Goal: Transaction & Acquisition: Book appointment/travel/reservation

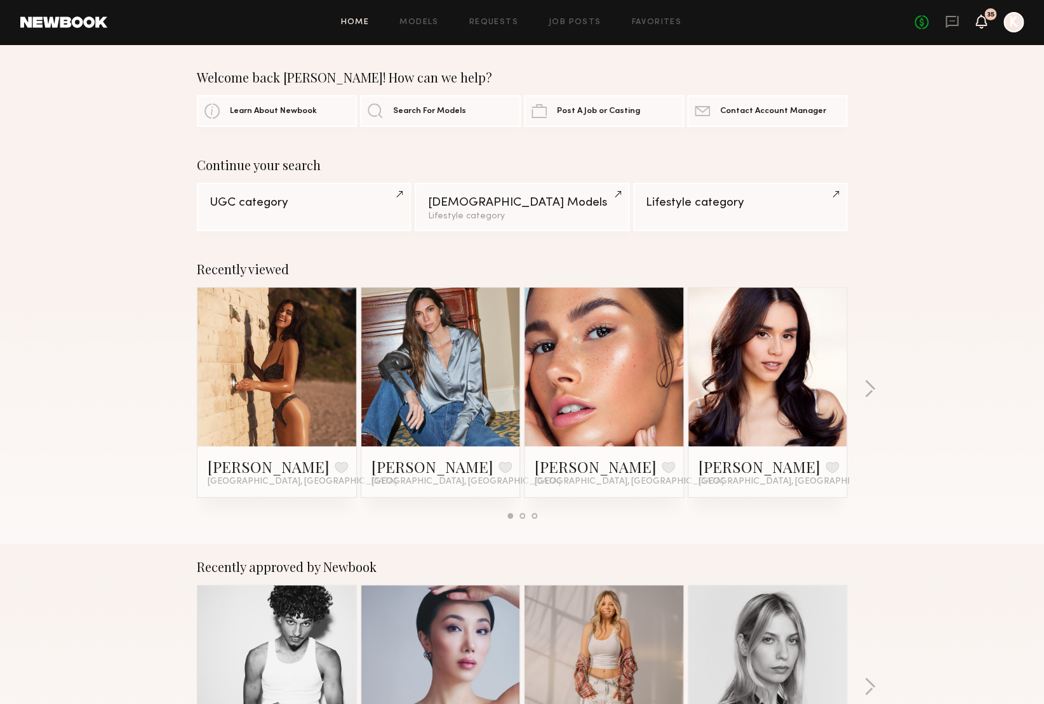
click at [984, 25] on icon at bounding box center [981, 21] width 10 height 9
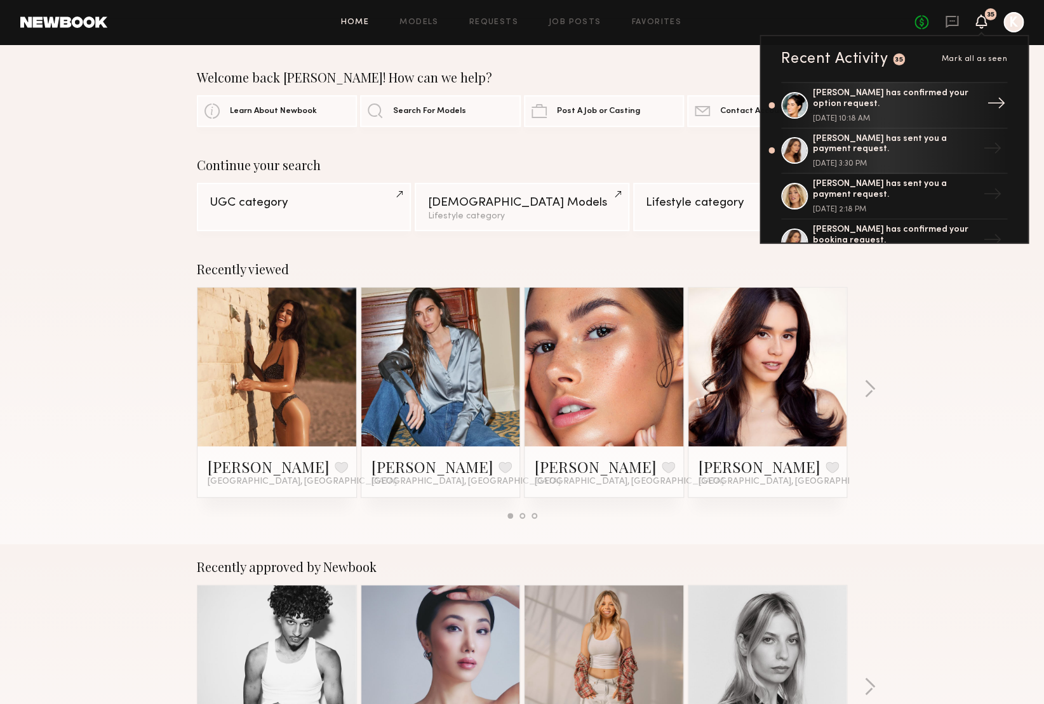
click at [871, 95] on div "[PERSON_NAME] has confirmed your option request." at bounding box center [895, 99] width 165 height 22
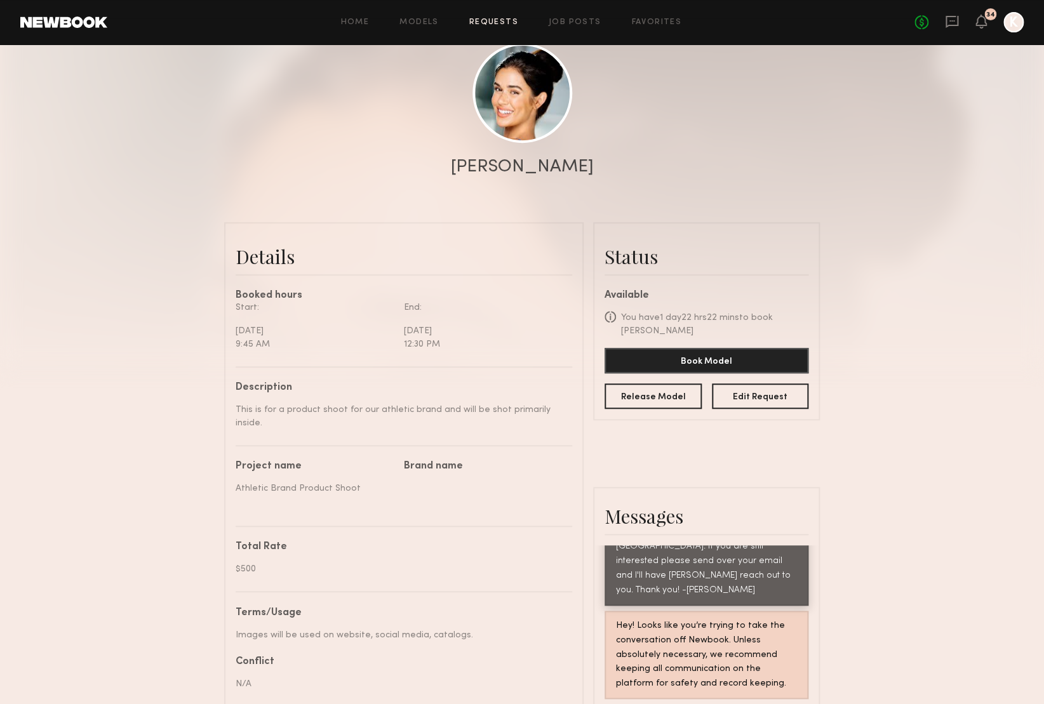
scroll to position [141, 0]
click at [521, 160] on div "[PERSON_NAME]" at bounding box center [522, 167] width 143 height 18
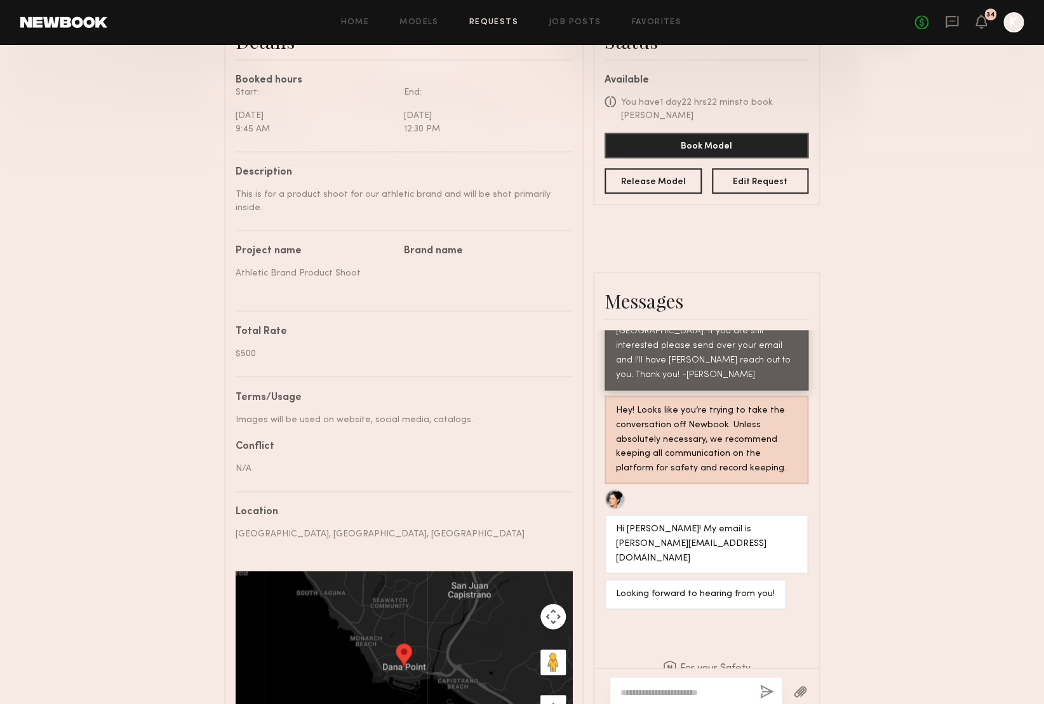
scroll to position [359, 0]
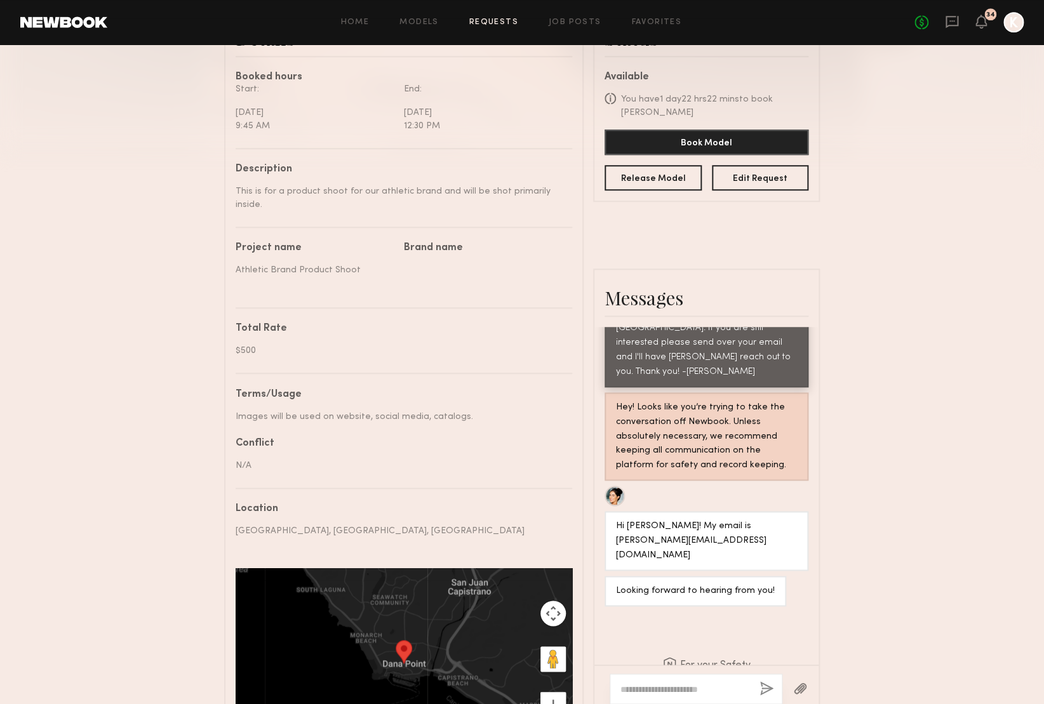
click at [656, 685] on textarea at bounding box center [685, 689] width 129 height 13
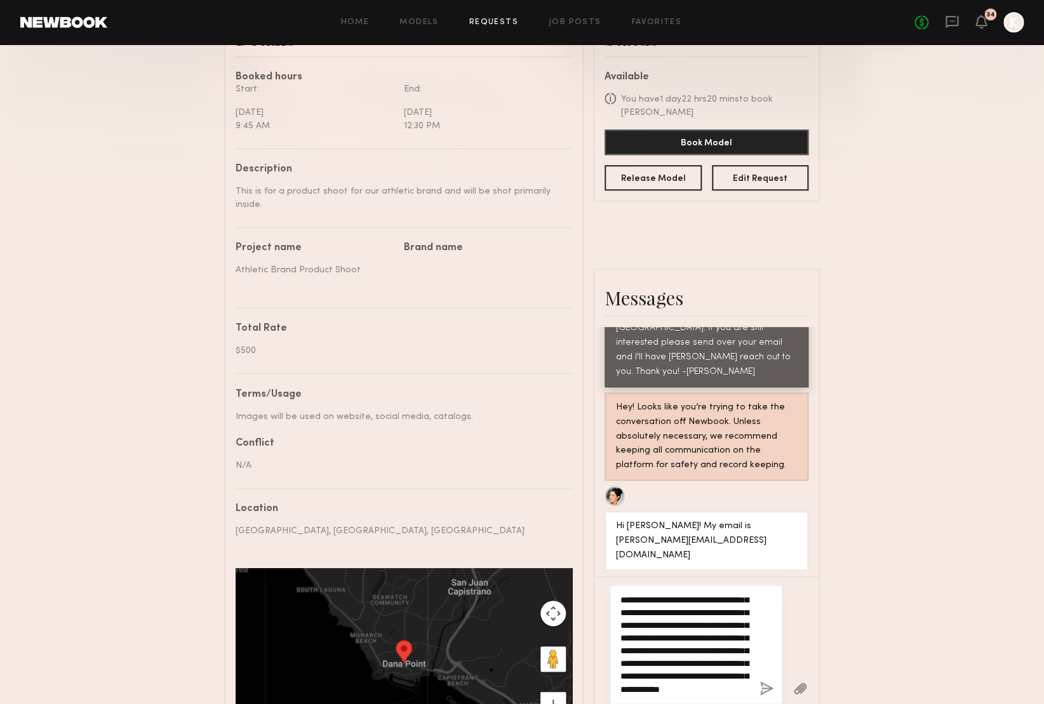
scroll to position [140, 0]
type textarea "**********"
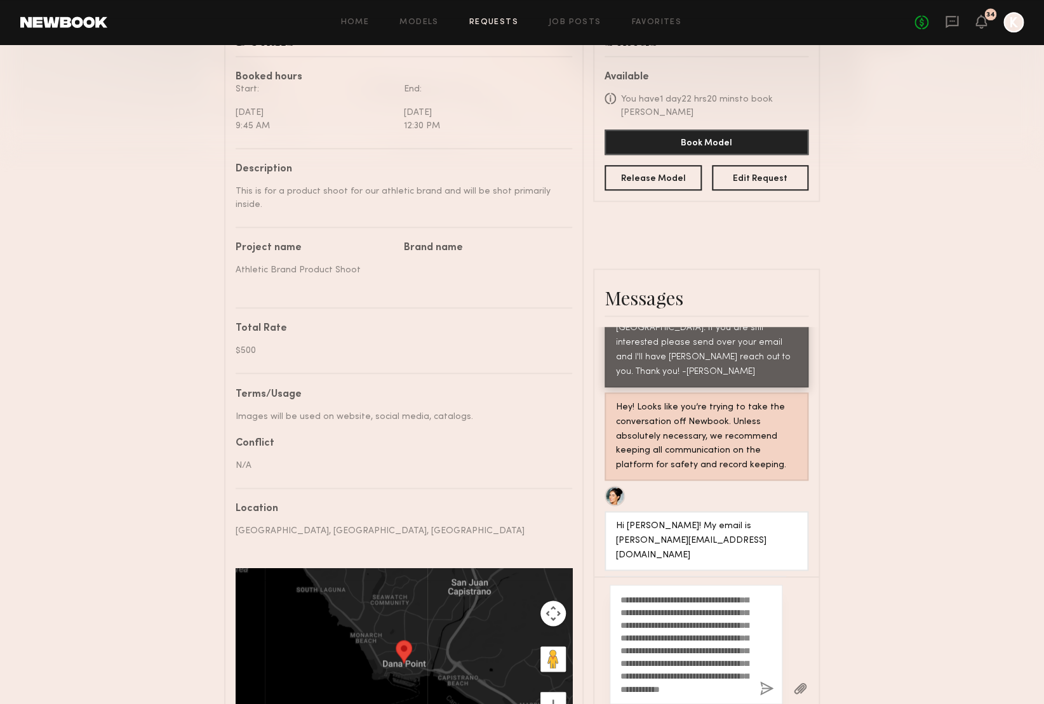
click at [762, 681] on button "button" at bounding box center [767, 689] width 14 height 16
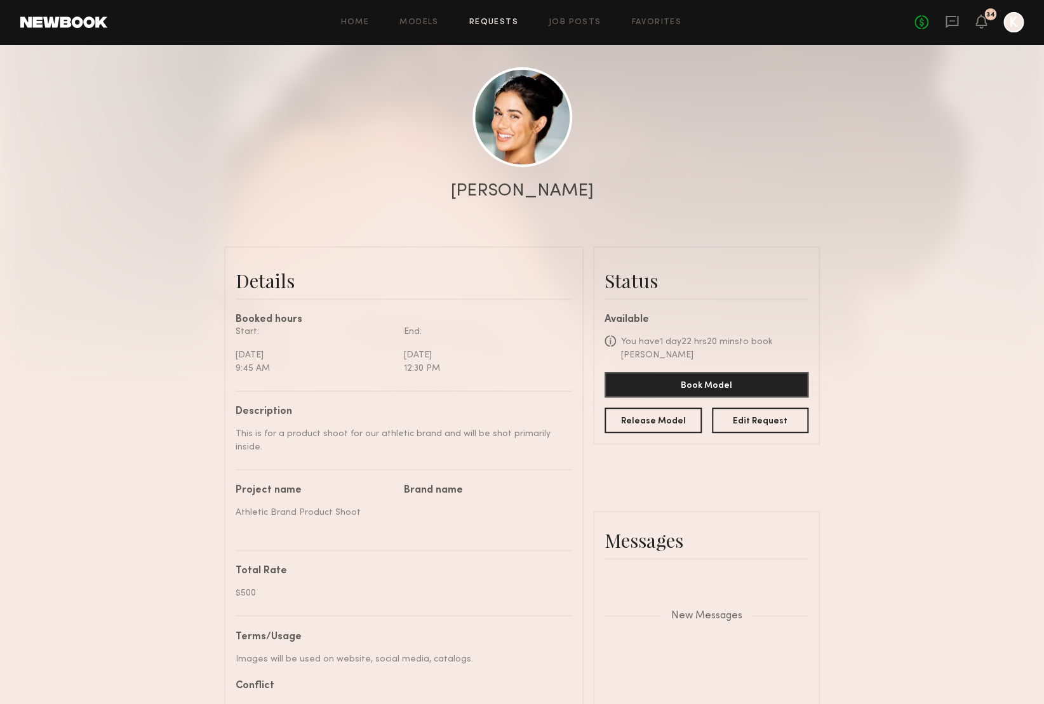
scroll to position [115, 0]
drag, startPoint x: 535, startPoint y: 194, endPoint x: 504, endPoint y: 199, distance: 32.1
click at [535, 194] on div "[PERSON_NAME]" at bounding box center [522, 193] width 143 height 18
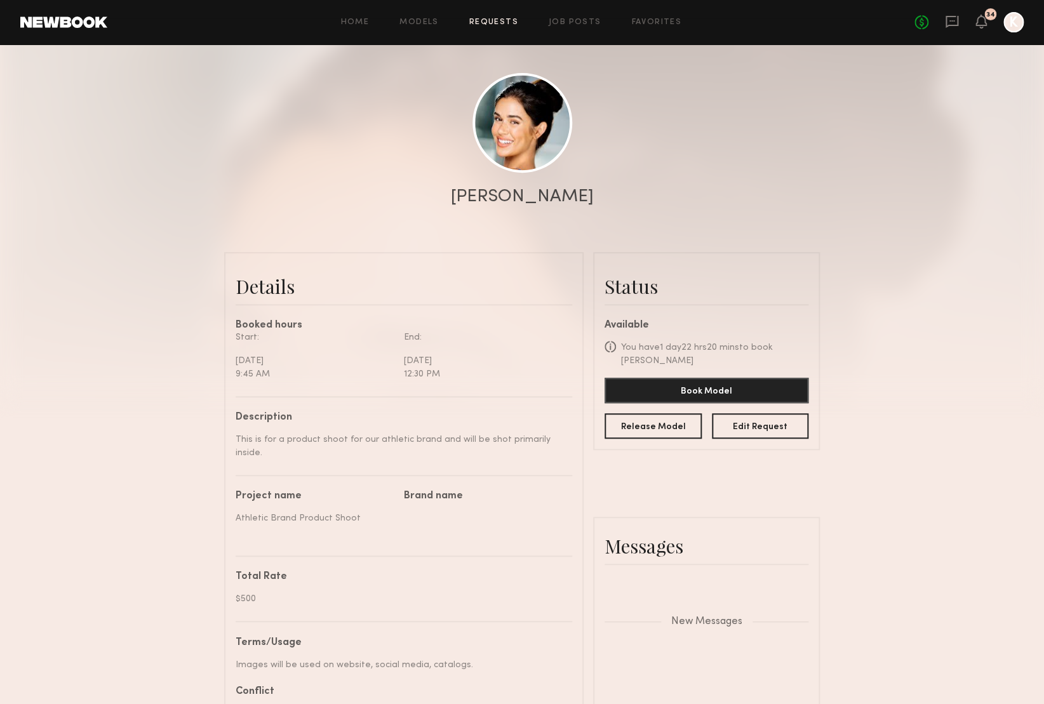
scroll to position [0, 0]
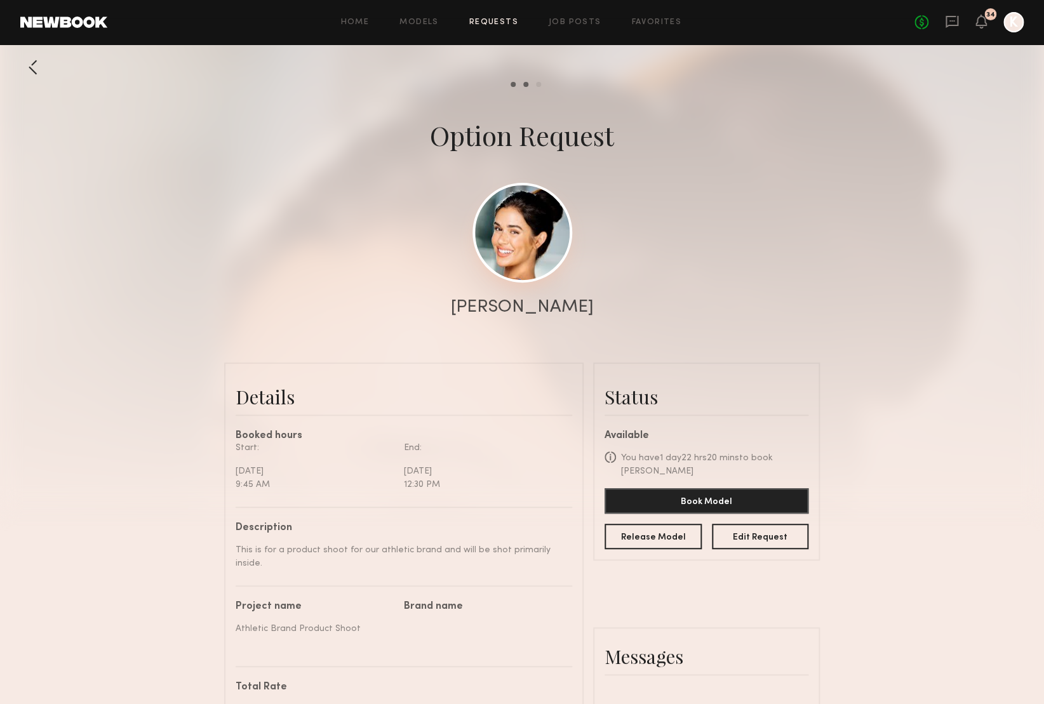
click at [526, 234] on link at bounding box center [523, 233] width 100 height 100
click at [712, 488] on button "Book Model" at bounding box center [707, 500] width 204 height 25
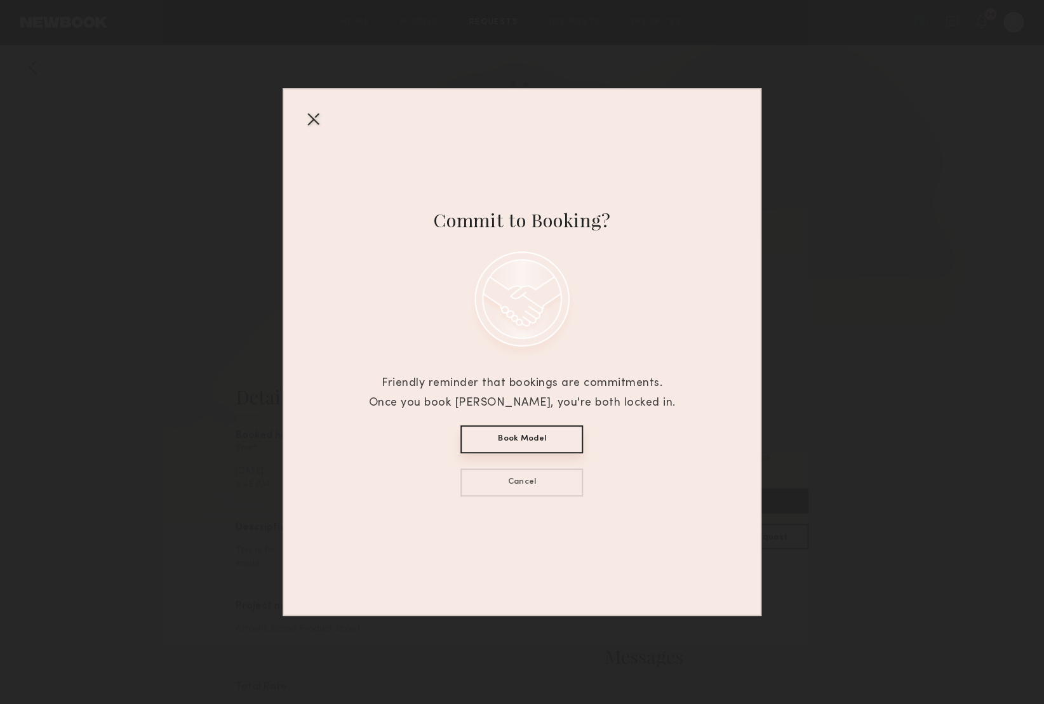
click at [530, 438] on button "Book Model" at bounding box center [521, 440] width 123 height 28
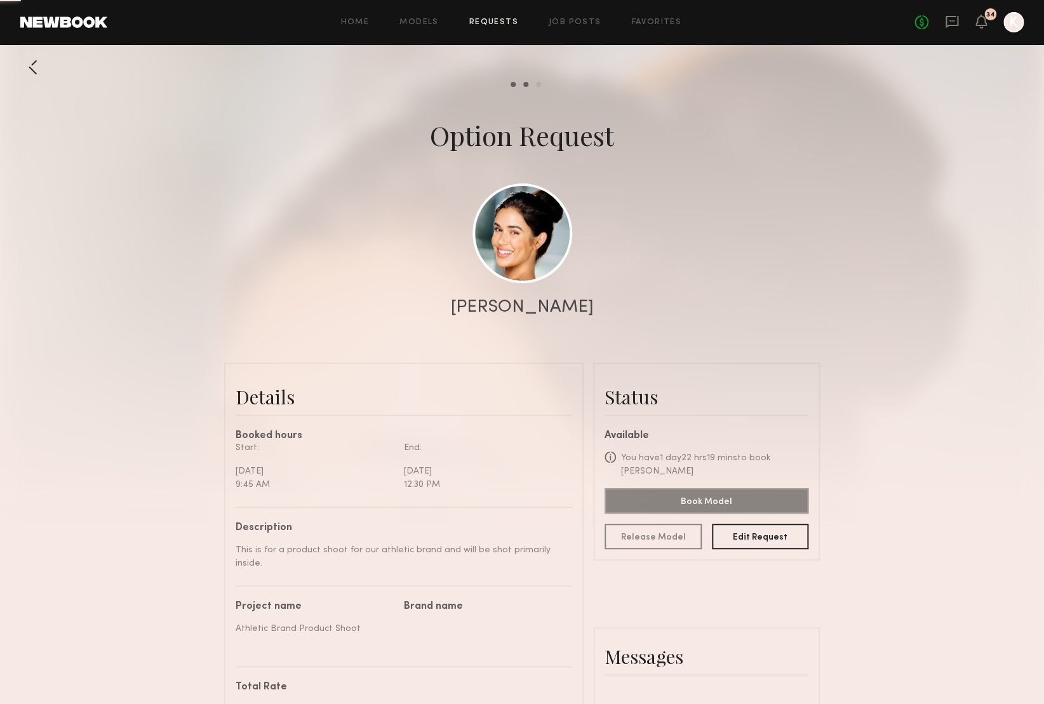
scroll to position [1, 0]
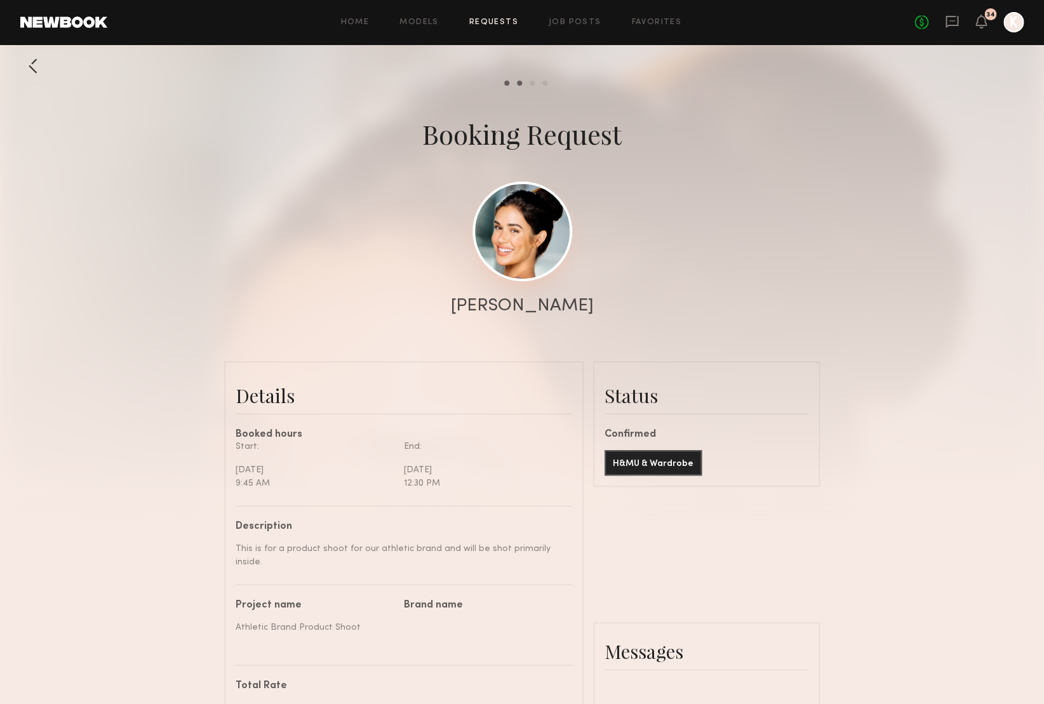
click at [518, 236] on link at bounding box center [523, 232] width 100 height 100
click at [953, 20] on icon at bounding box center [951, 20] width 5 height 1
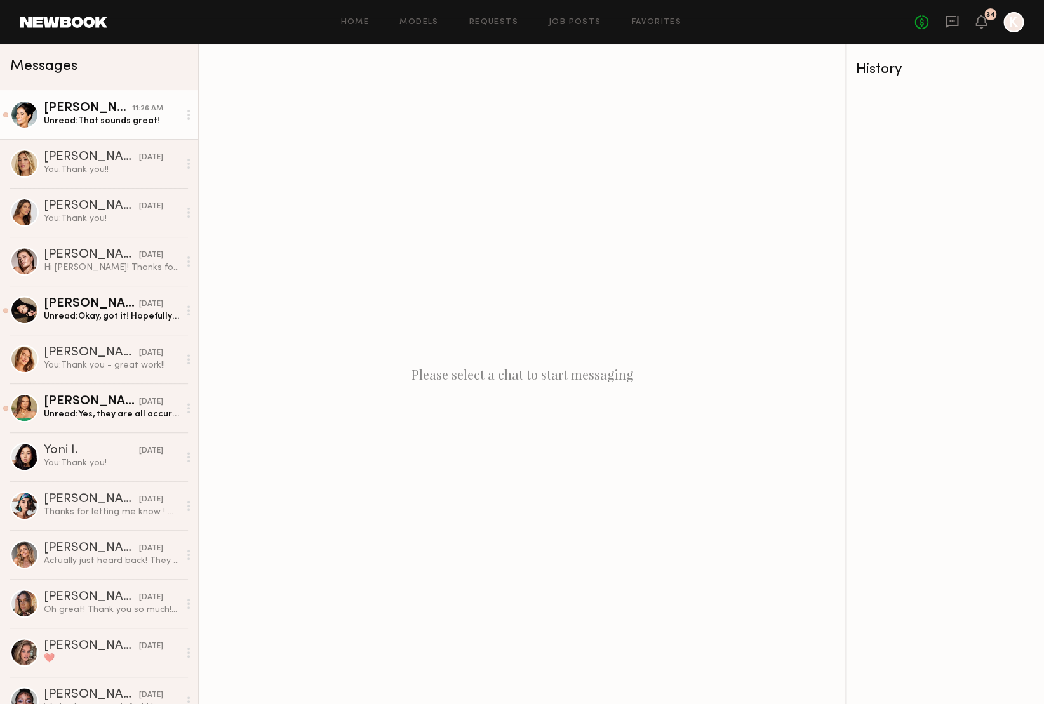
click at [84, 114] on div "Leah B." at bounding box center [88, 108] width 88 height 13
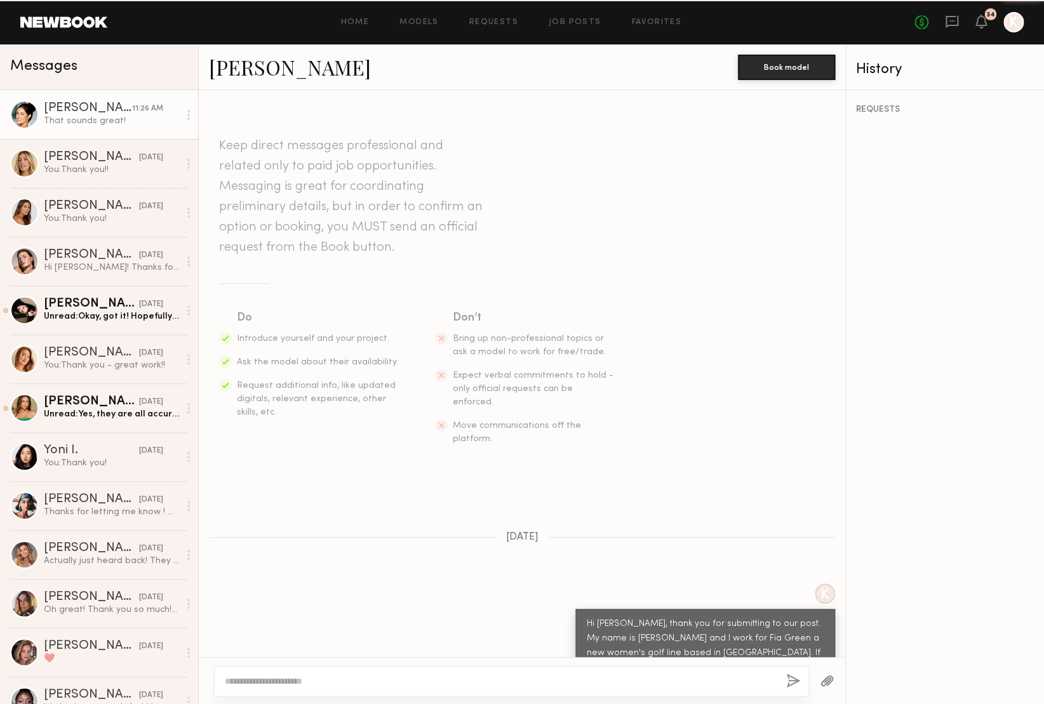
scroll to position [639, 0]
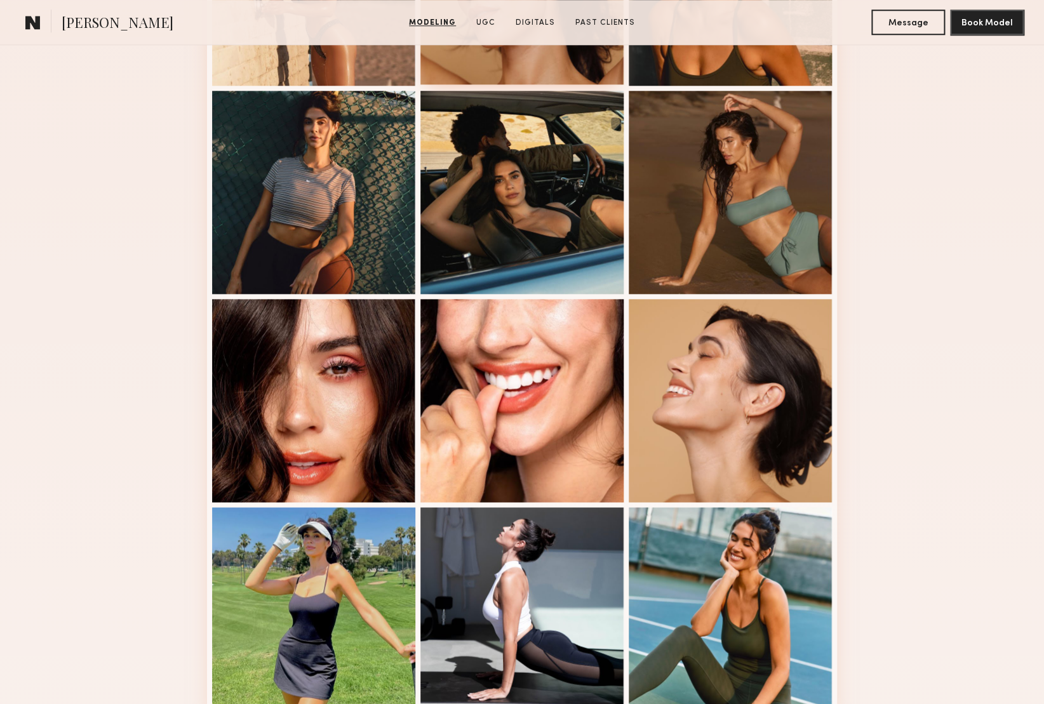
scroll to position [533, 0]
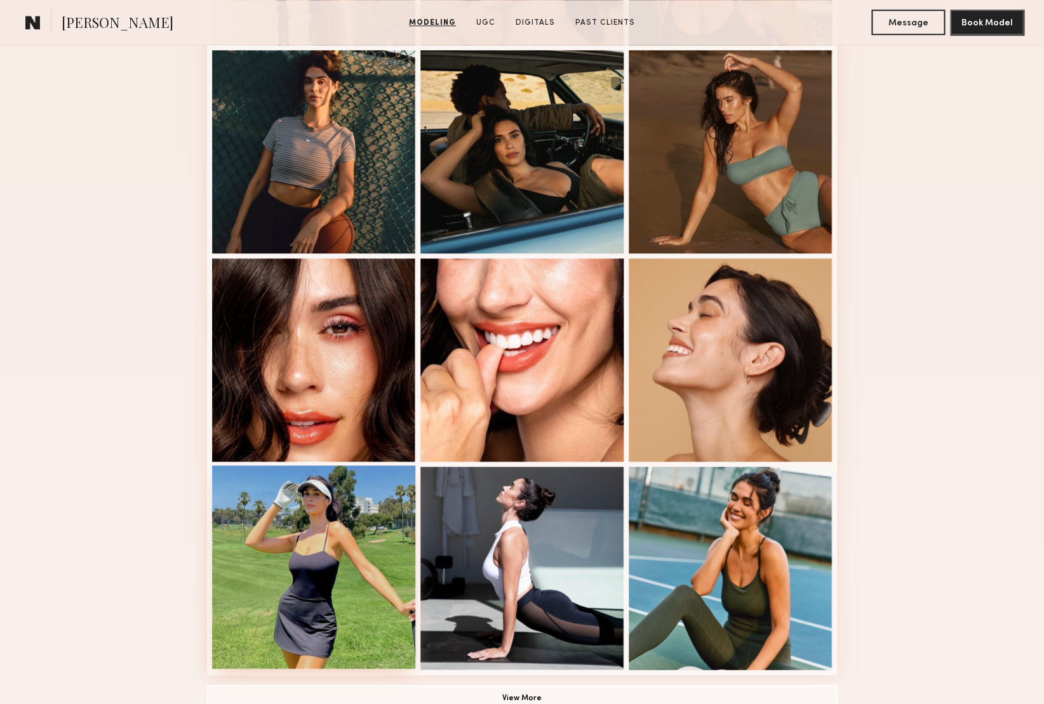
click at [275, 578] on div at bounding box center [313, 567] width 203 height 203
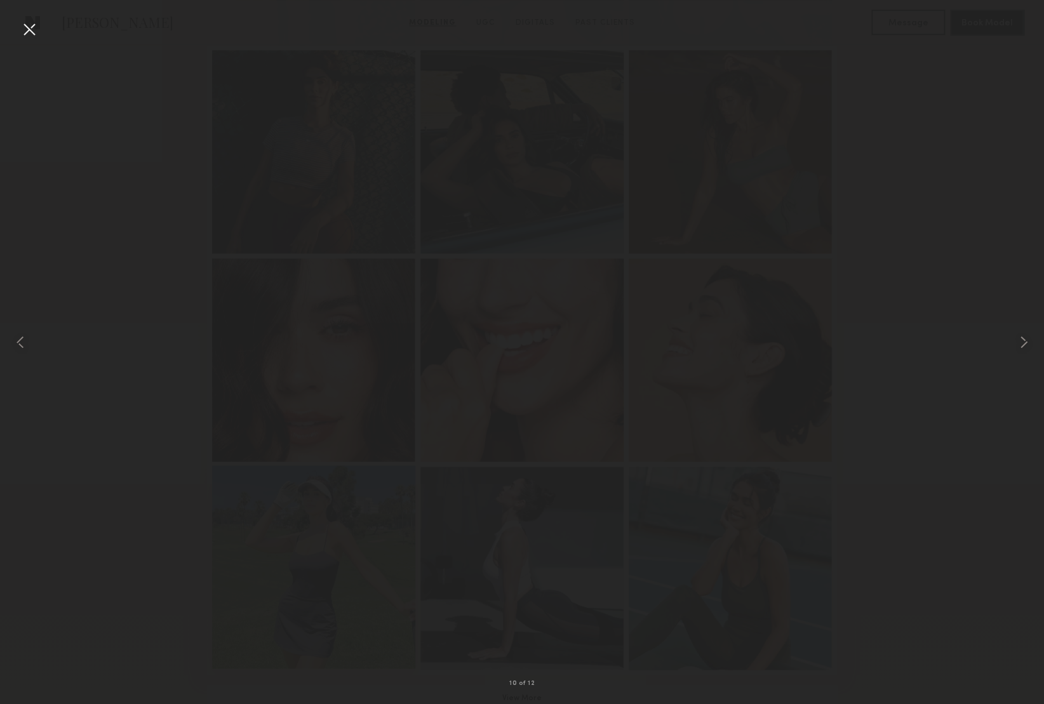
scroll to position [534, 0]
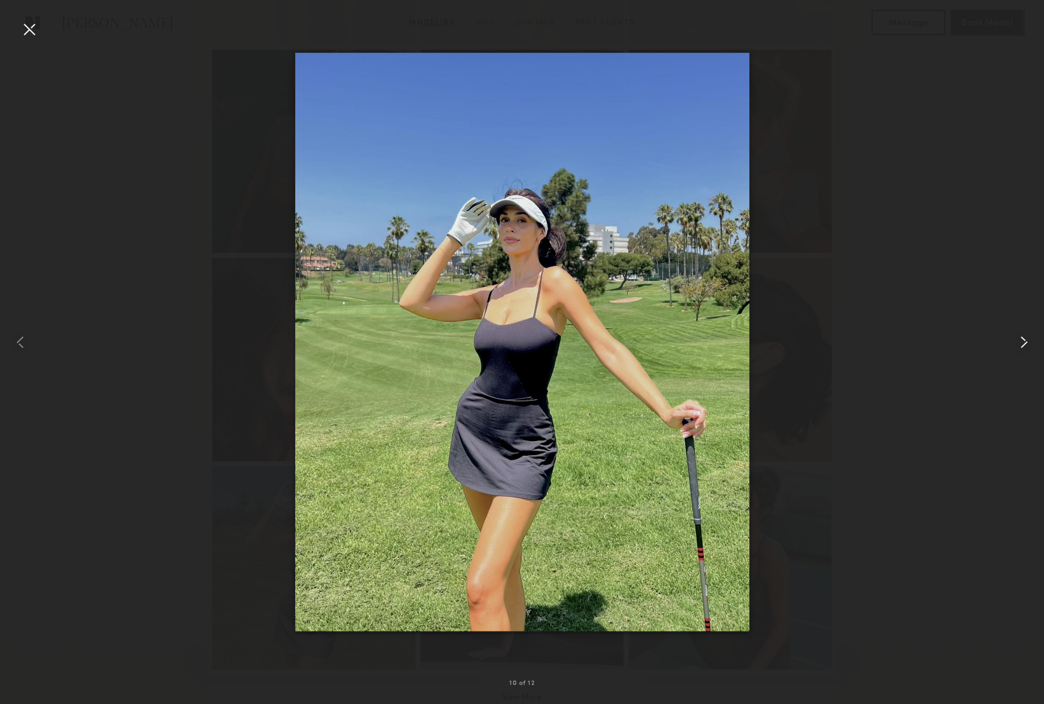
click at [1019, 344] on common-icon at bounding box center [1024, 342] width 20 height 20
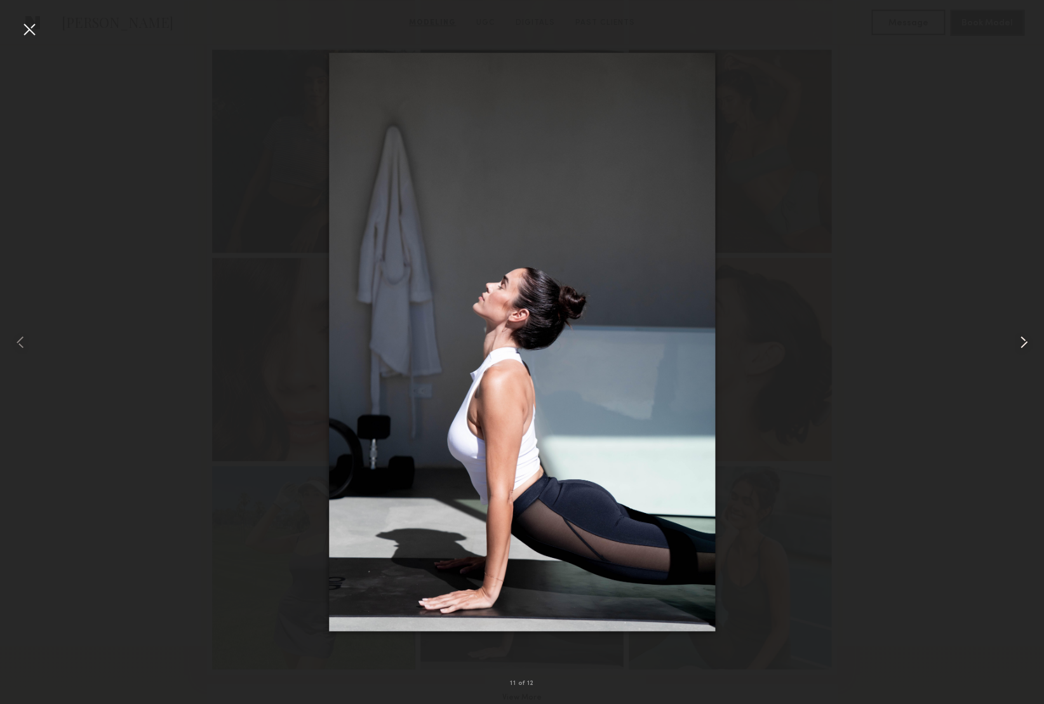
click at [1019, 344] on common-icon at bounding box center [1024, 342] width 20 height 20
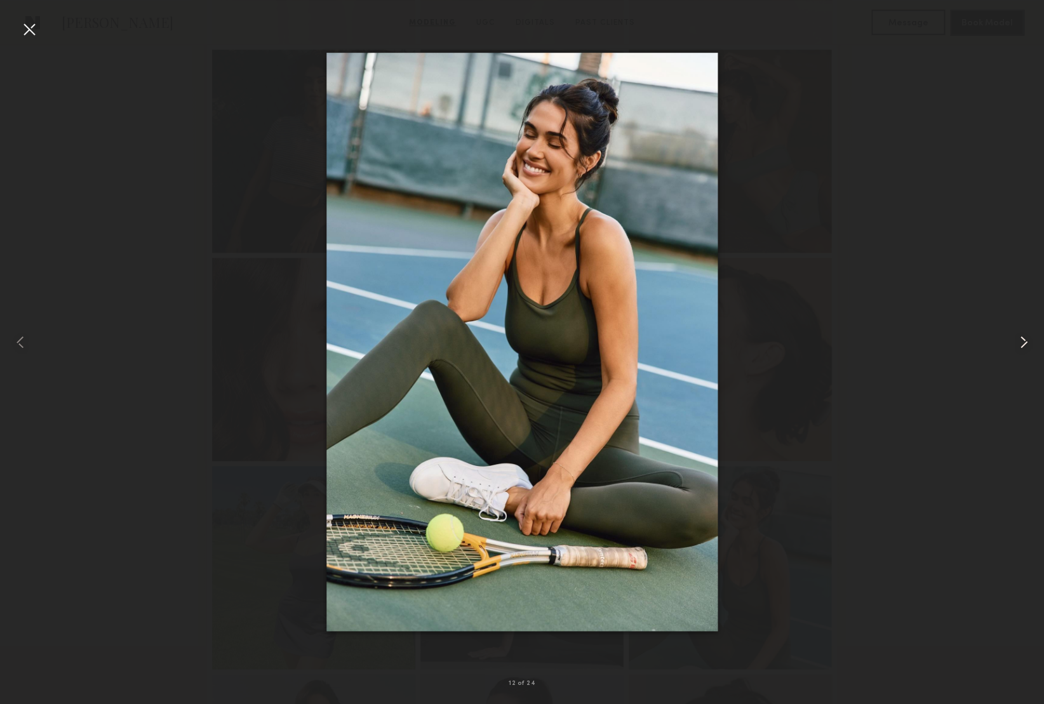
click at [1019, 344] on common-icon at bounding box center [1024, 342] width 20 height 20
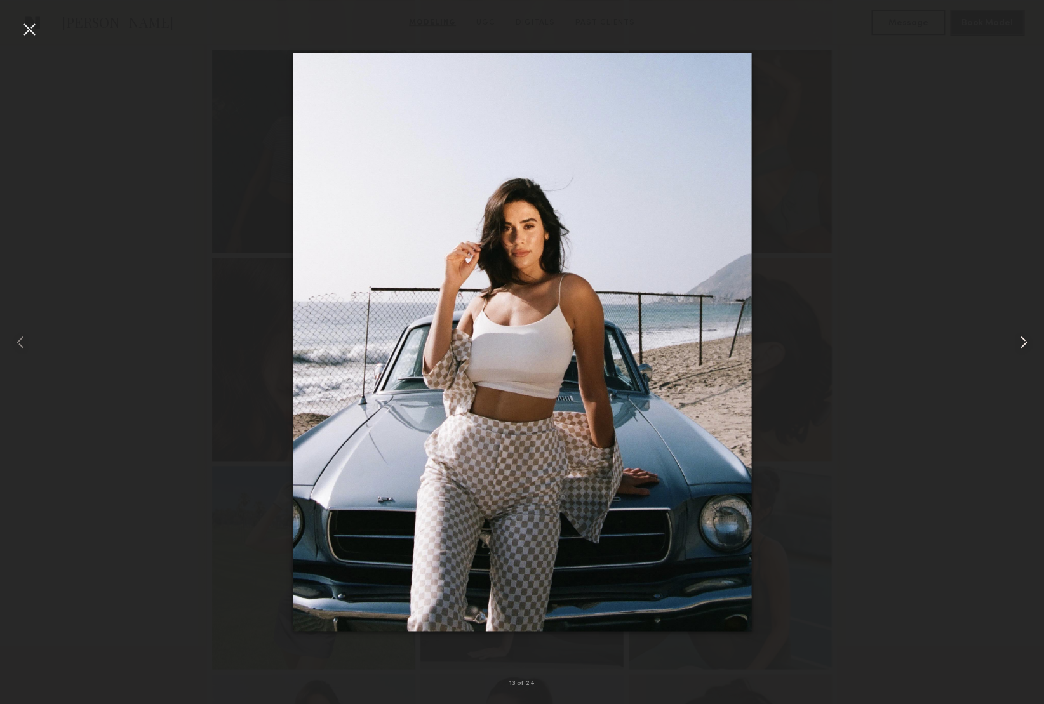
click at [1019, 344] on common-icon at bounding box center [1024, 342] width 20 height 20
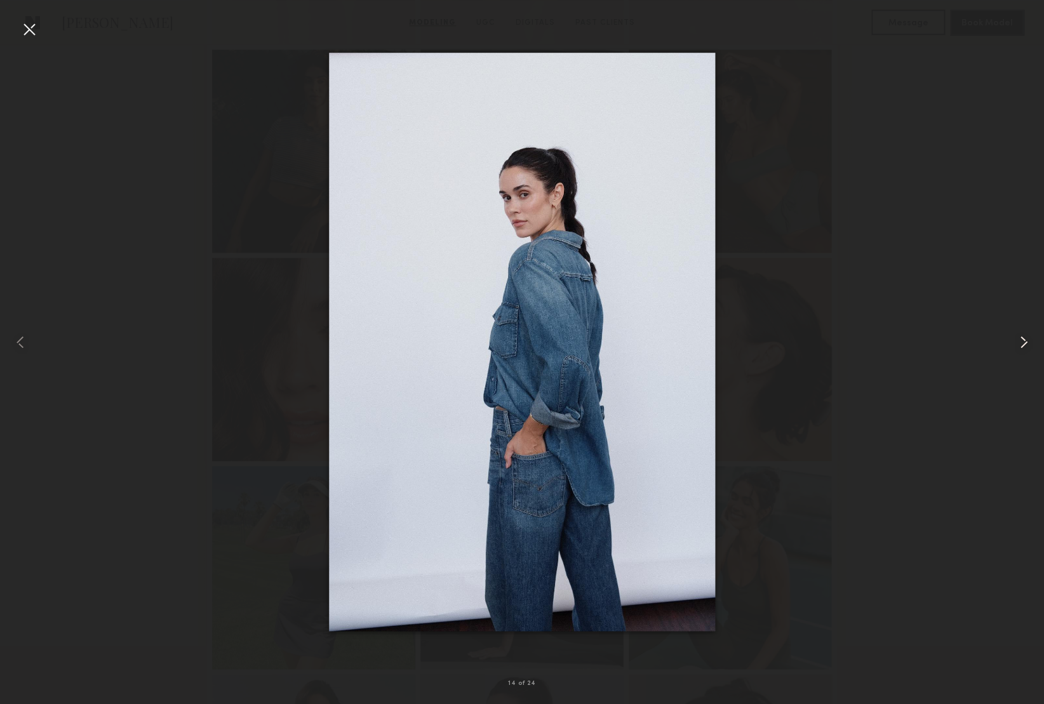
click at [1019, 344] on common-icon at bounding box center [1024, 342] width 20 height 20
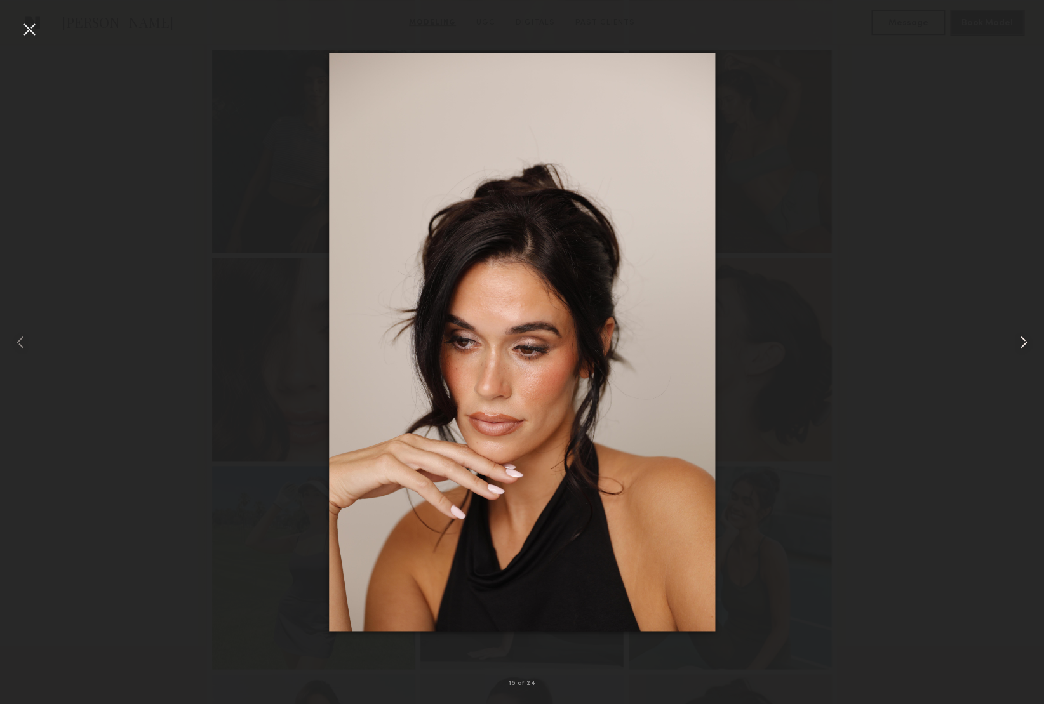
click at [1019, 344] on common-icon at bounding box center [1024, 342] width 20 height 20
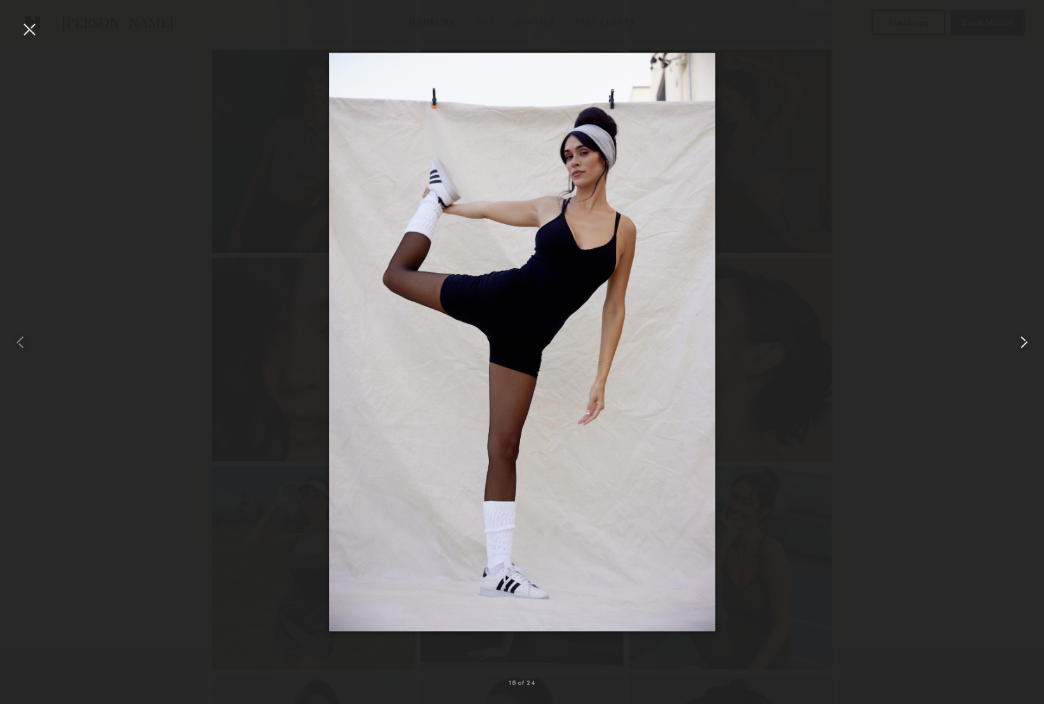
click at [1019, 344] on common-icon at bounding box center [1024, 342] width 20 height 20
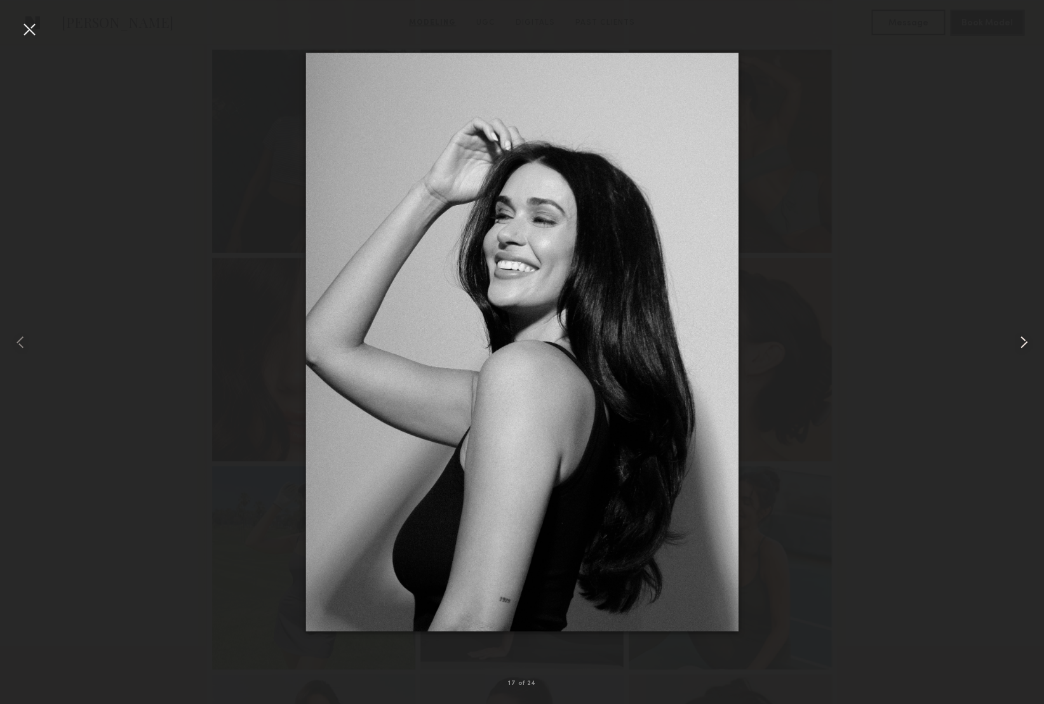
click at [1019, 344] on common-icon at bounding box center [1024, 342] width 20 height 20
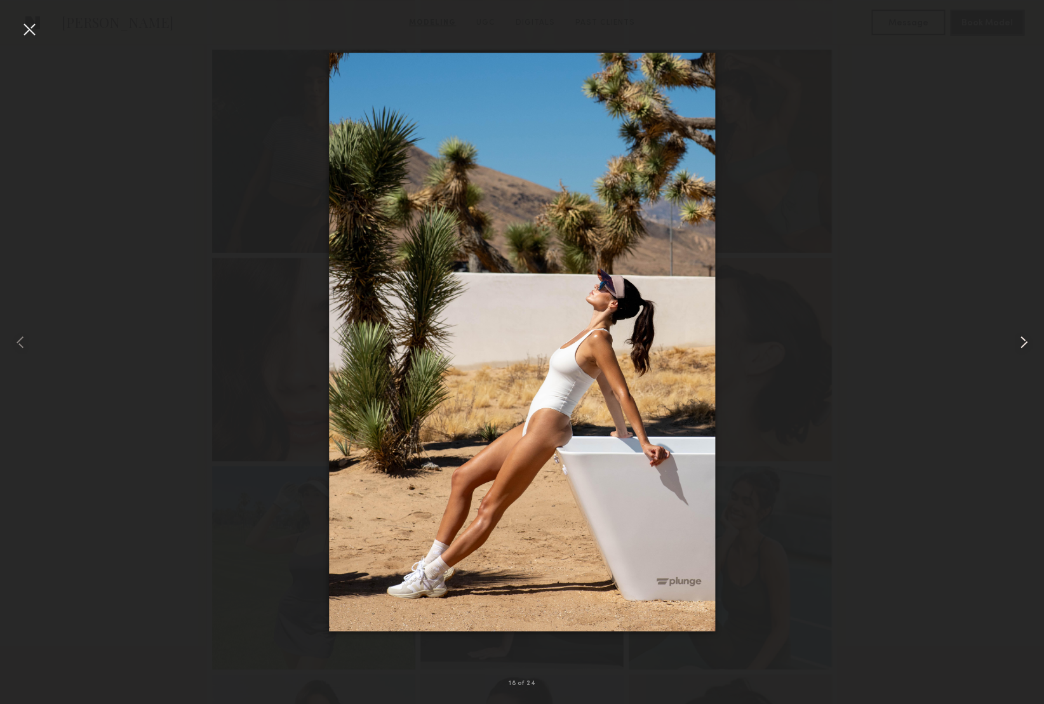
click at [1019, 344] on common-icon at bounding box center [1024, 342] width 20 height 20
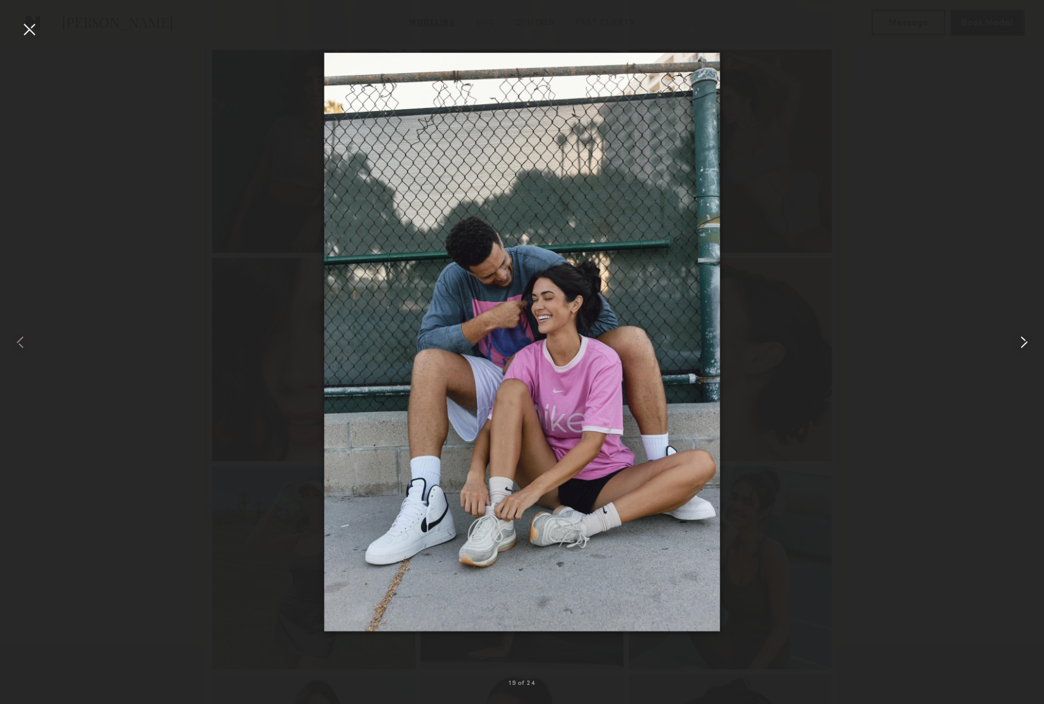
click at [1019, 344] on common-icon at bounding box center [1024, 342] width 20 height 20
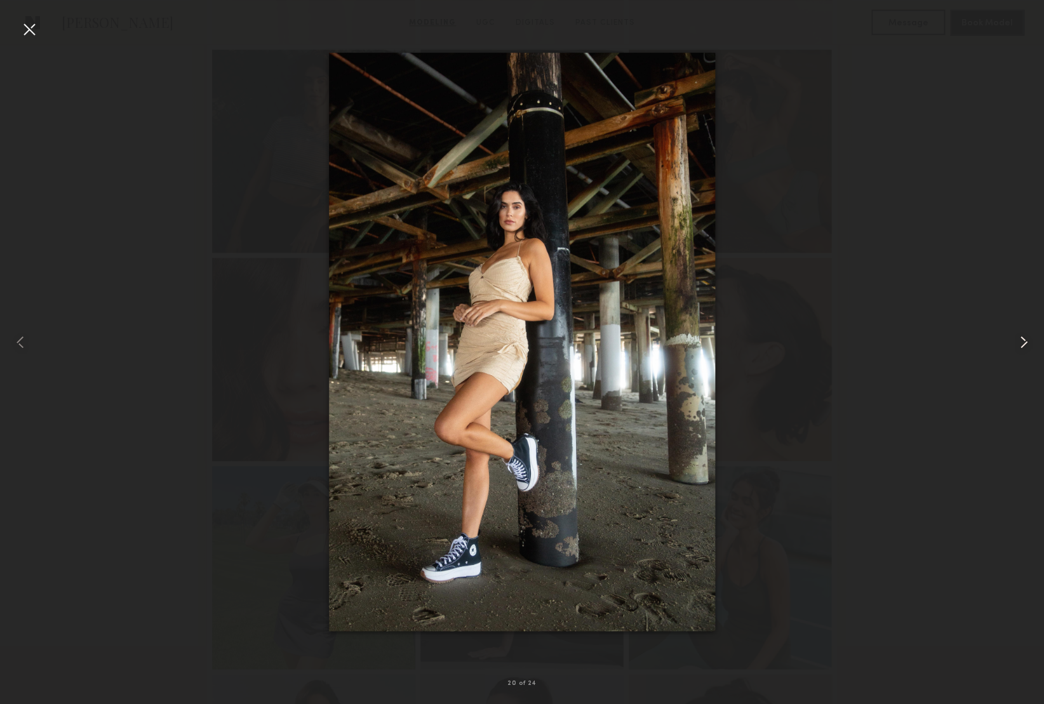
click at [1019, 344] on common-icon at bounding box center [1024, 342] width 20 height 20
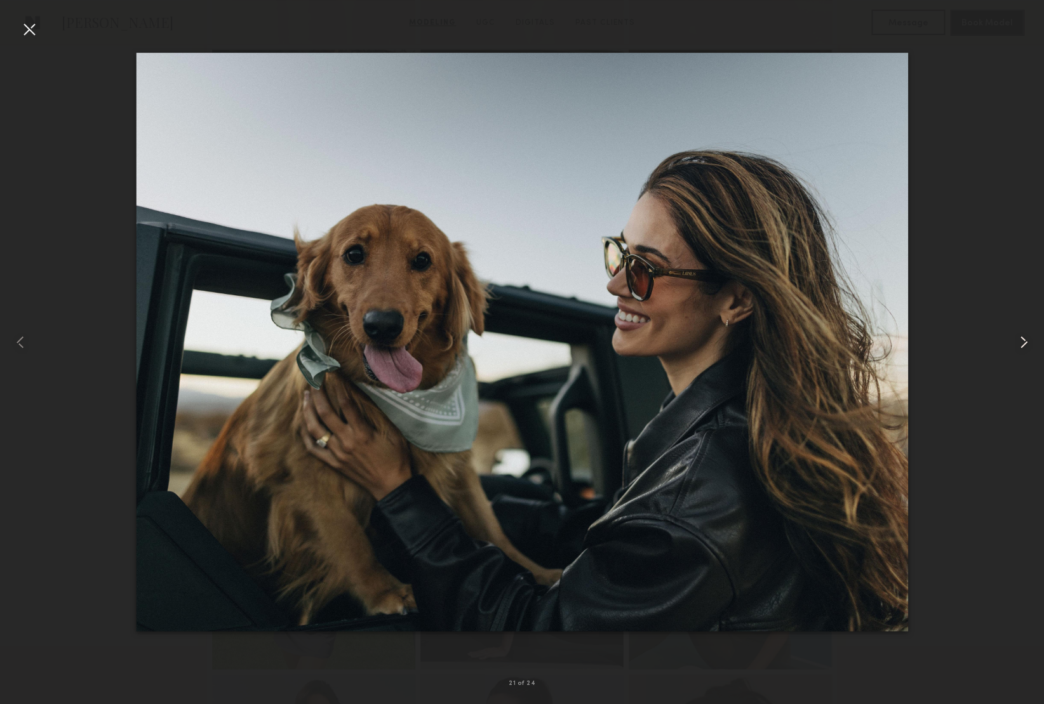
click at [1019, 344] on common-icon at bounding box center [1024, 342] width 20 height 20
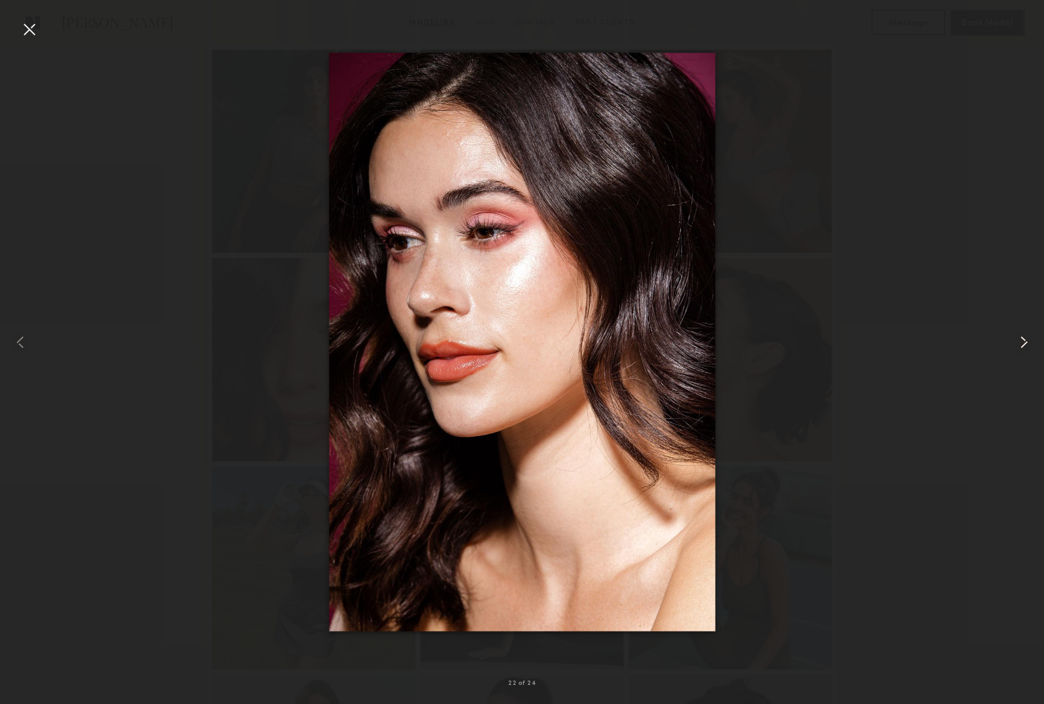
click at [1019, 344] on common-icon at bounding box center [1024, 342] width 20 height 20
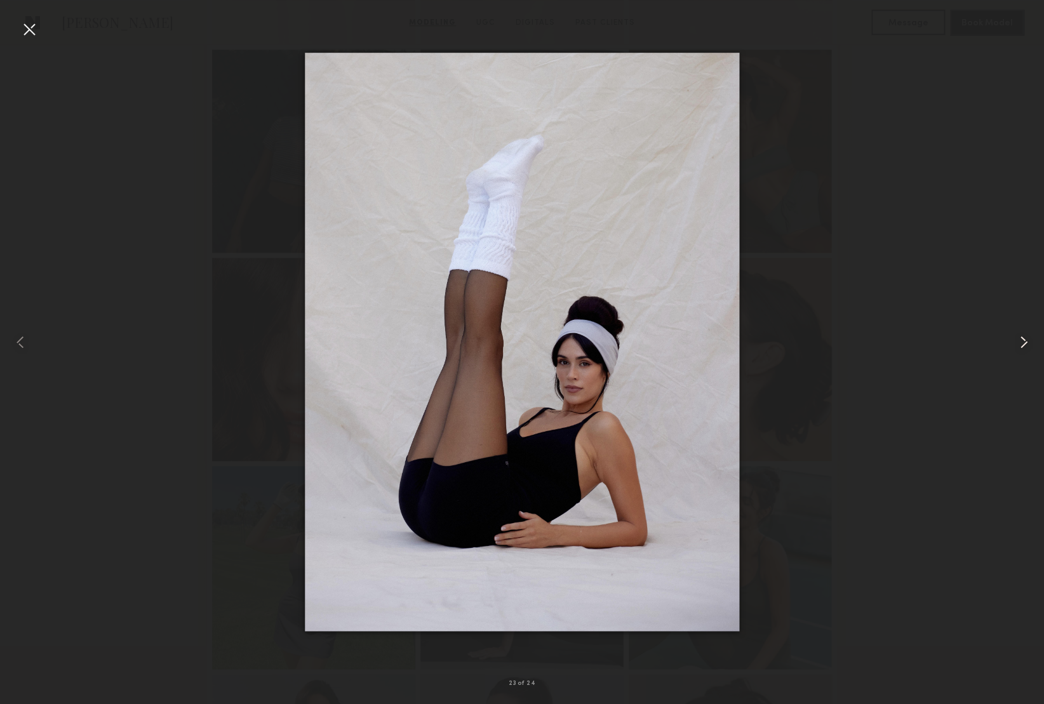
click at [1019, 344] on common-icon at bounding box center [1024, 342] width 20 height 20
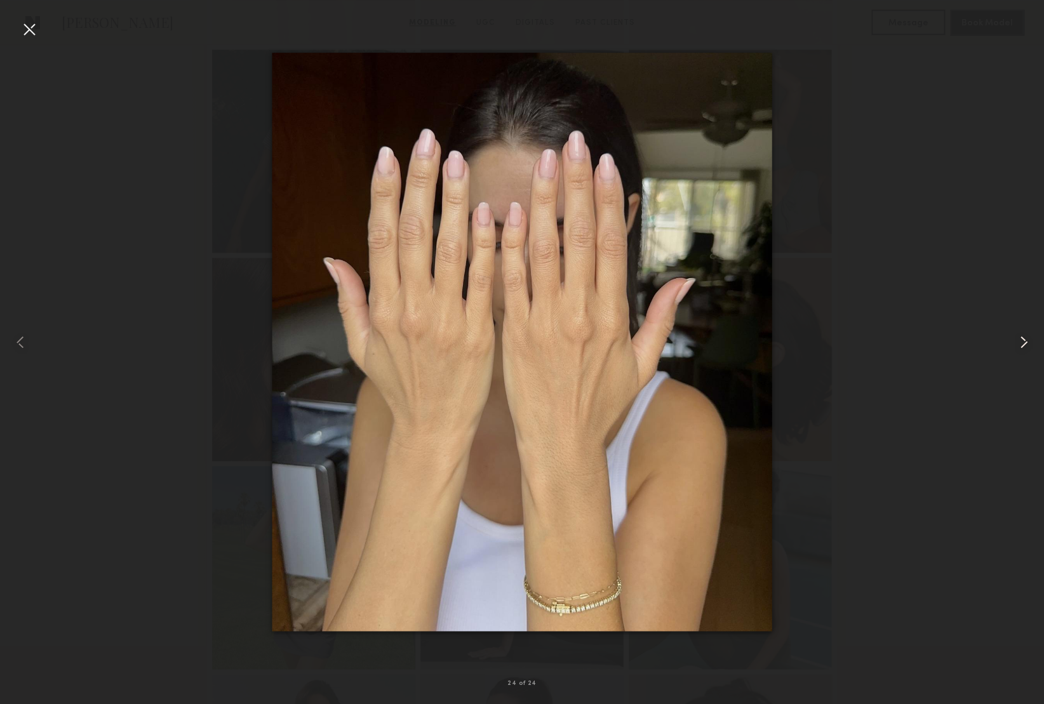
click at [1019, 344] on common-icon at bounding box center [1024, 342] width 20 height 20
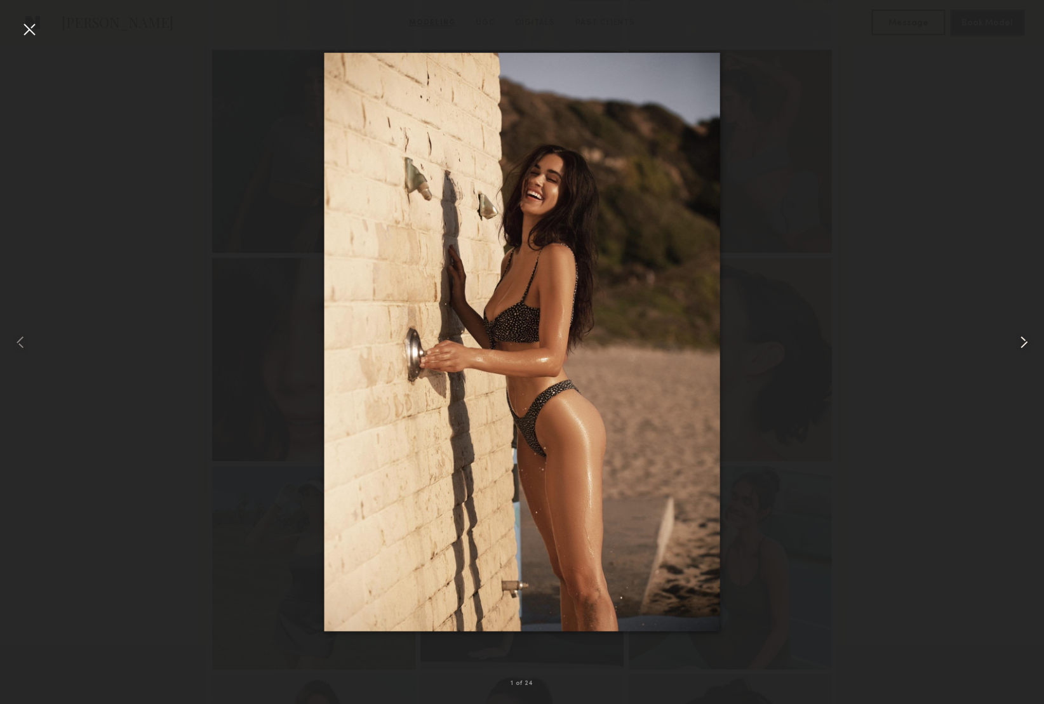
click at [1019, 344] on common-icon at bounding box center [1024, 342] width 20 height 20
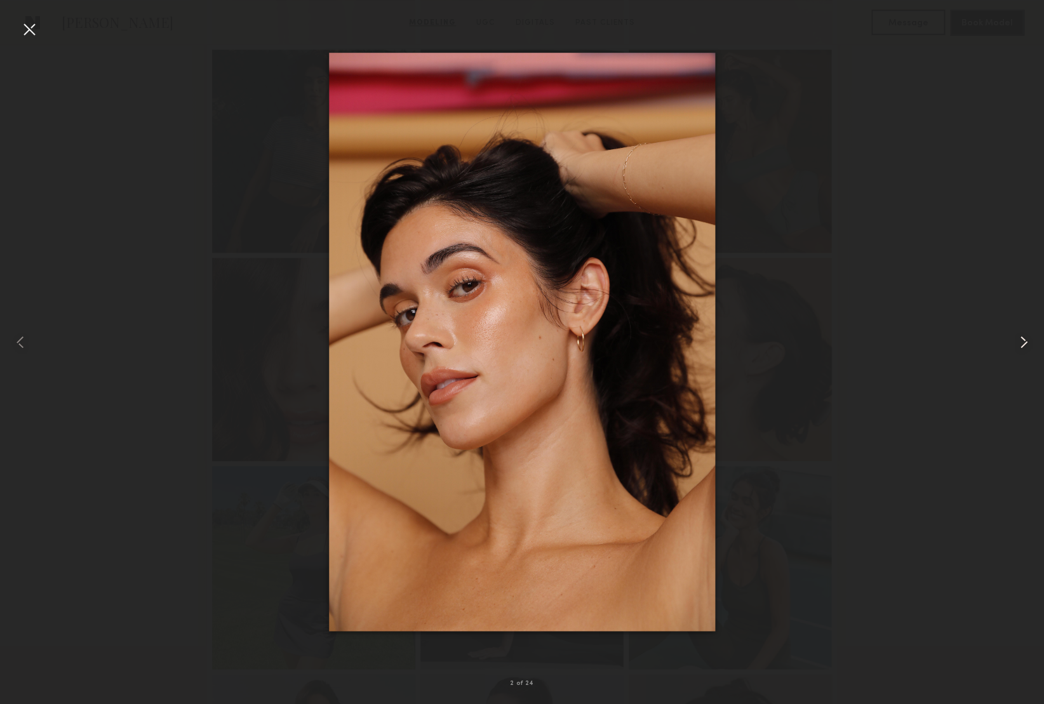
click at [1019, 344] on common-icon at bounding box center [1024, 342] width 20 height 20
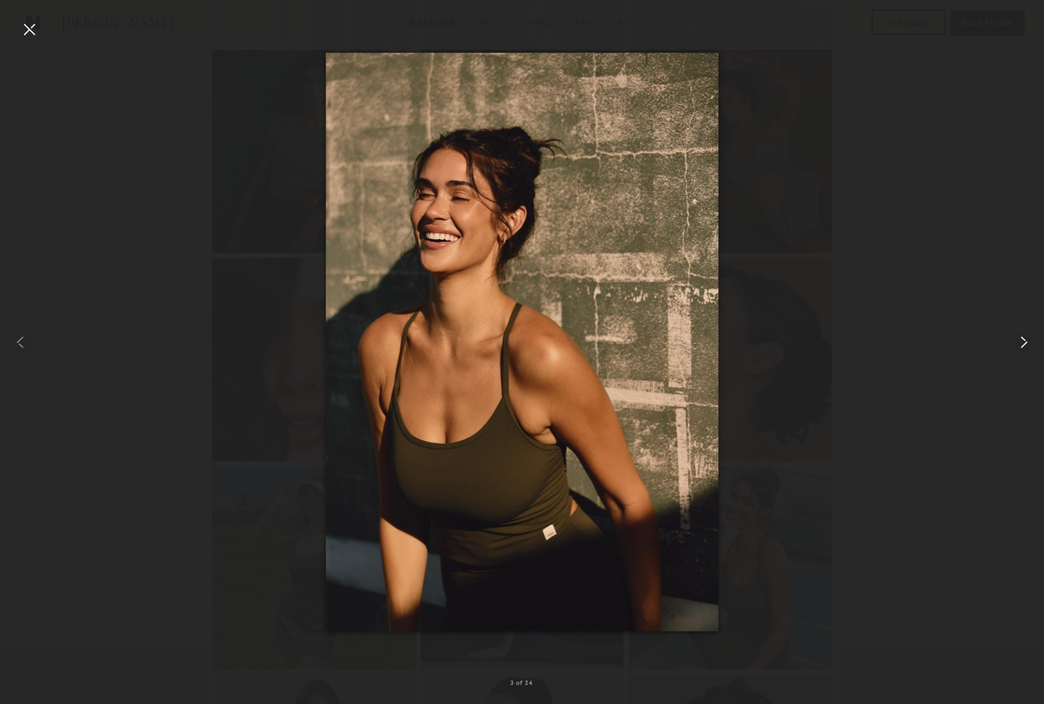
click at [1019, 344] on common-icon at bounding box center [1024, 342] width 20 height 20
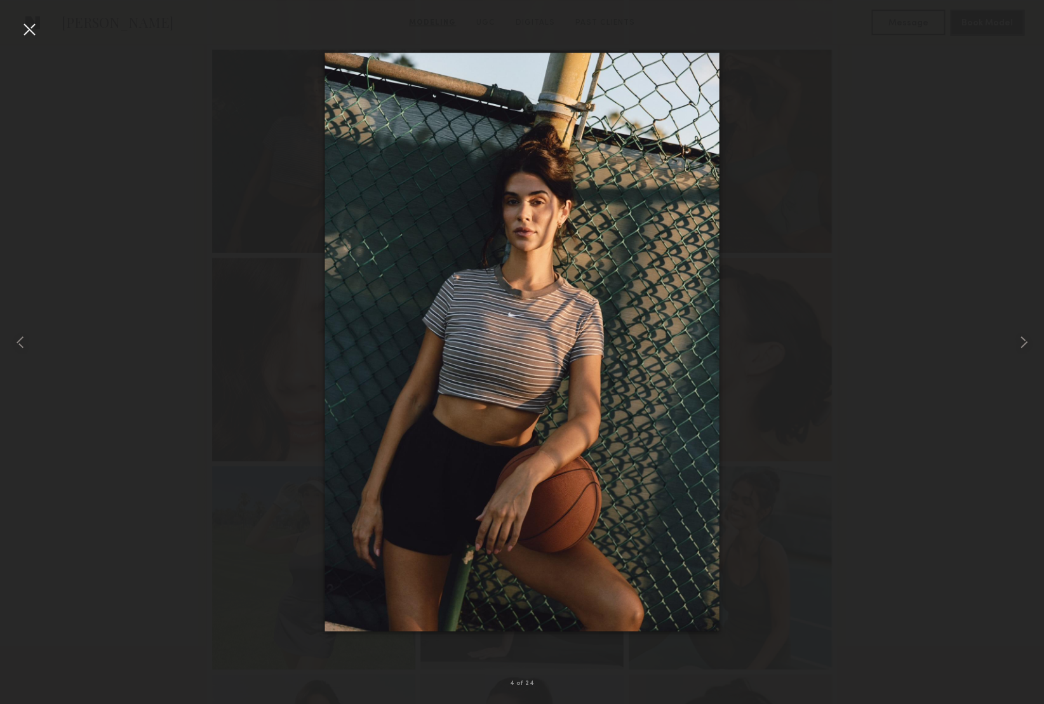
scroll to position [535, 0]
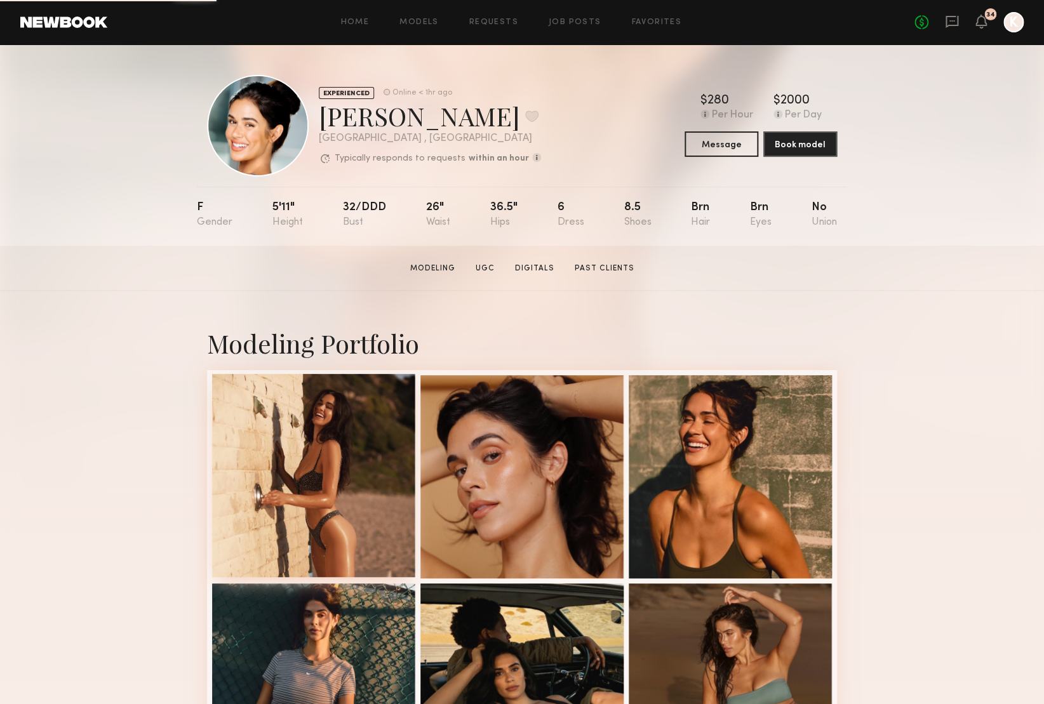
click at [335, 476] on div at bounding box center [313, 475] width 203 height 203
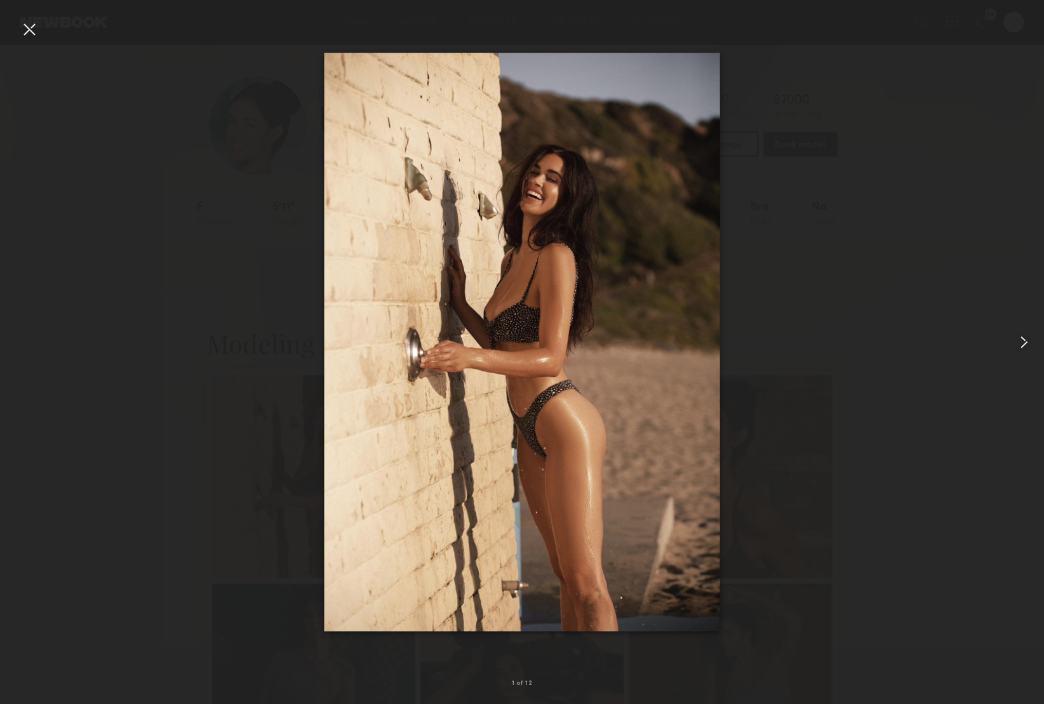
click at [1014, 340] on common-icon at bounding box center [1024, 342] width 20 height 20
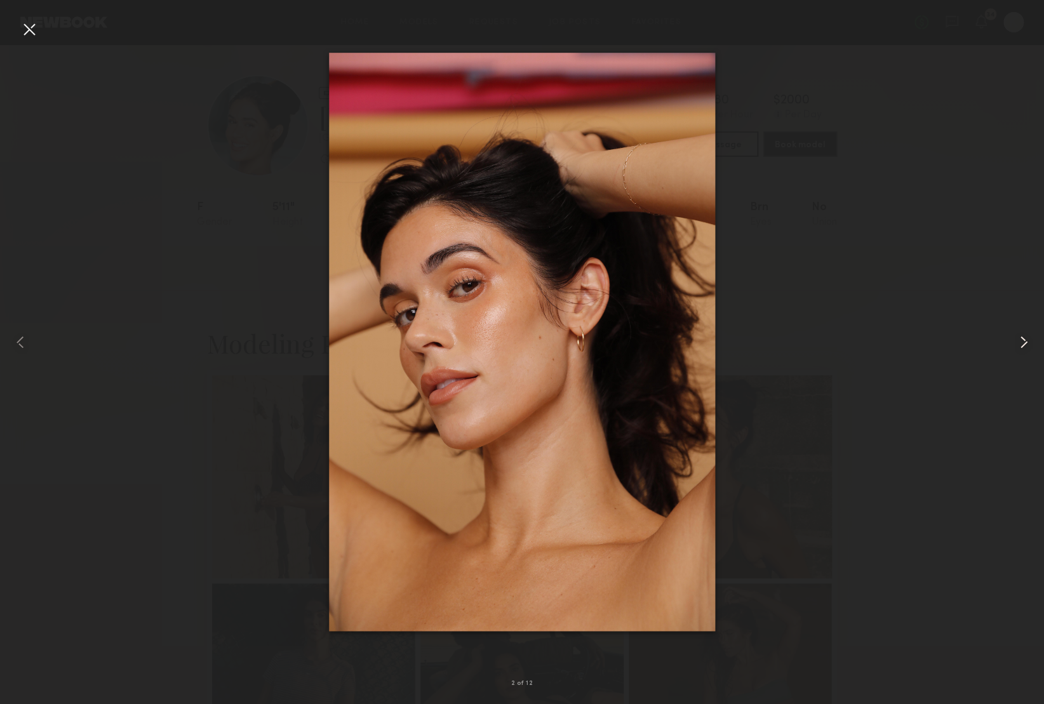
click at [1014, 340] on common-icon at bounding box center [1024, 342] width 20 height 20
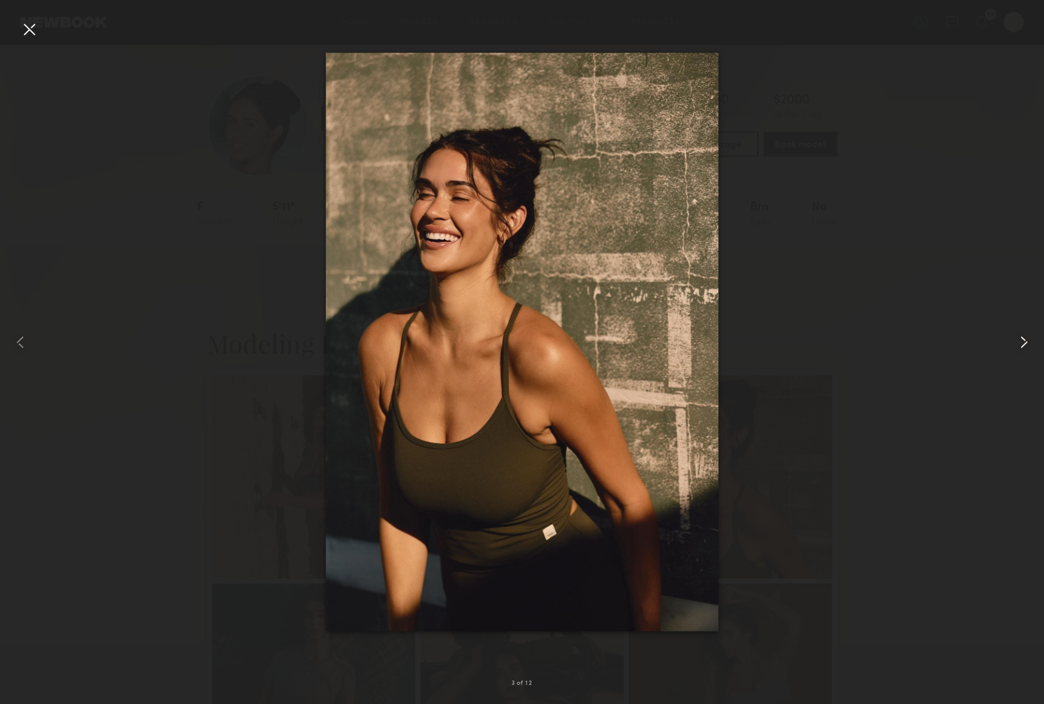
click at [1014, 340] on common-icon at bounding box center [1024, 342] width 20 height 20
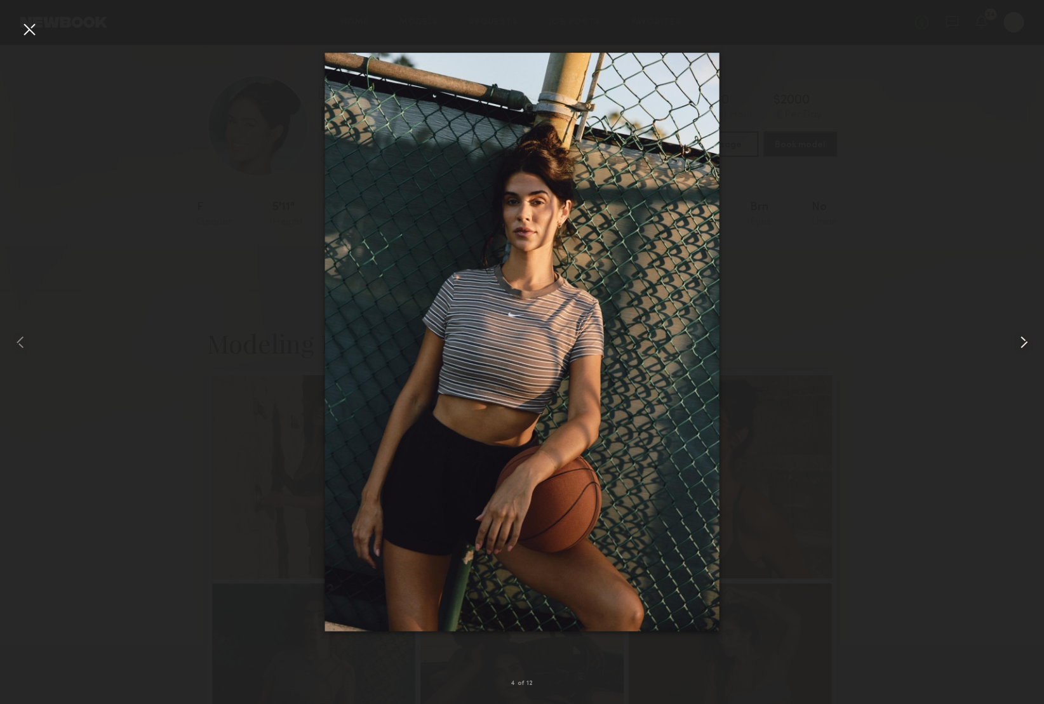
click at [1014, 340] on common-icon at bounding box center [1024, 342] width 20 height 20
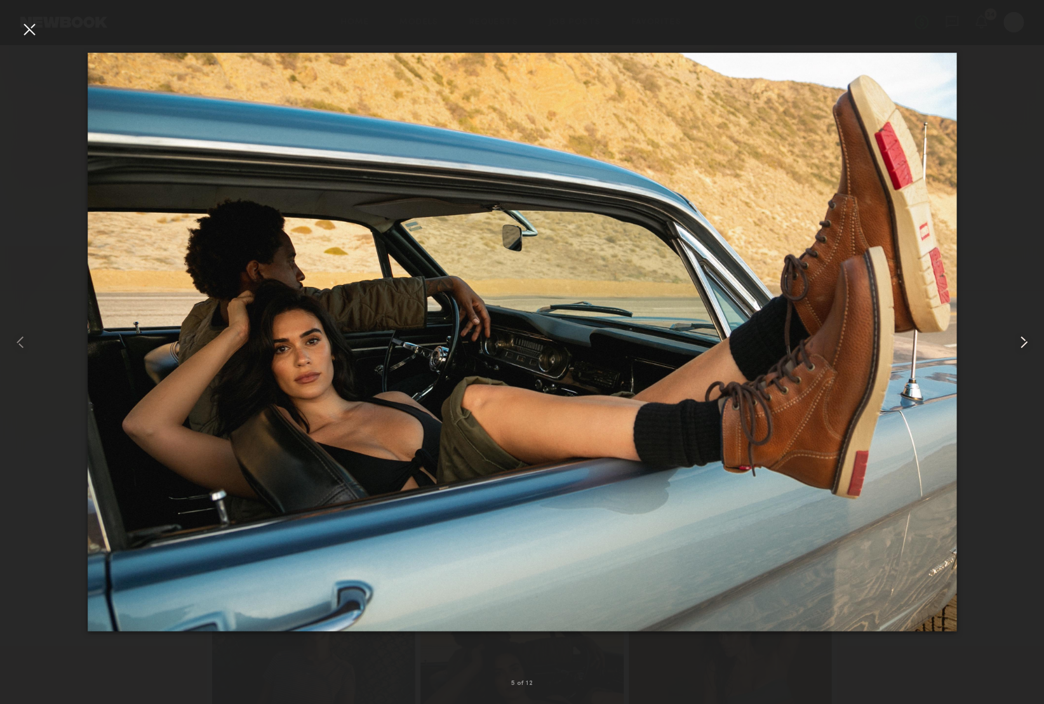
click at [1014, 340] on common-icon at bounding box center [1024, 342] width 20 height 20
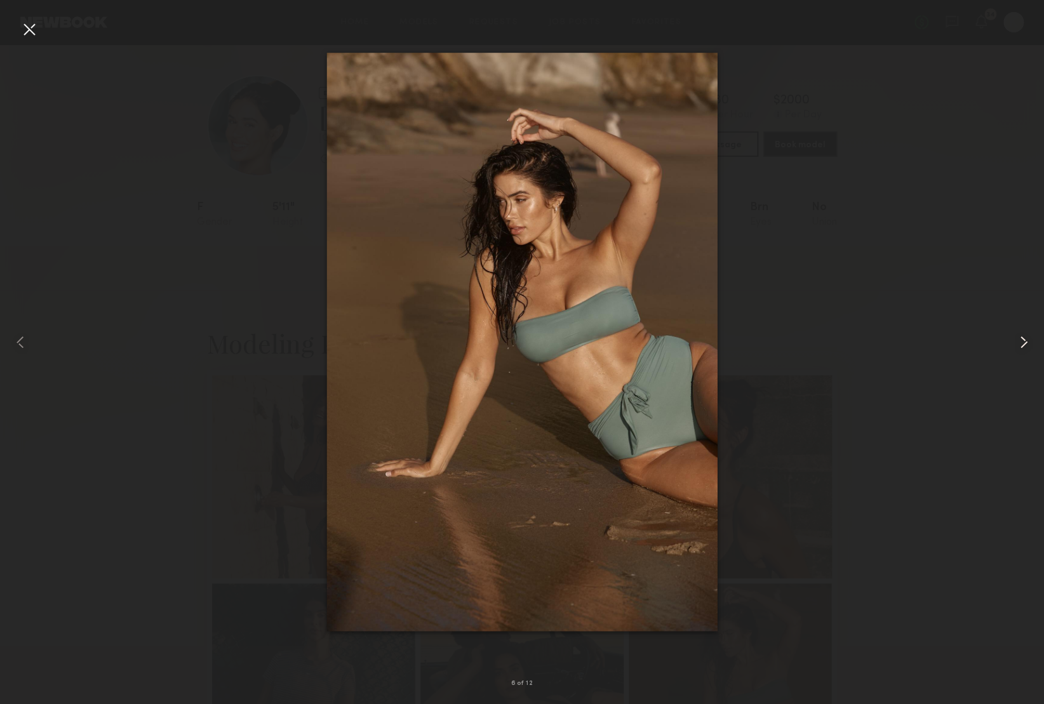
click at [1014, 340] on common-icon at bounding box center [1024, 342] width 20 height 20
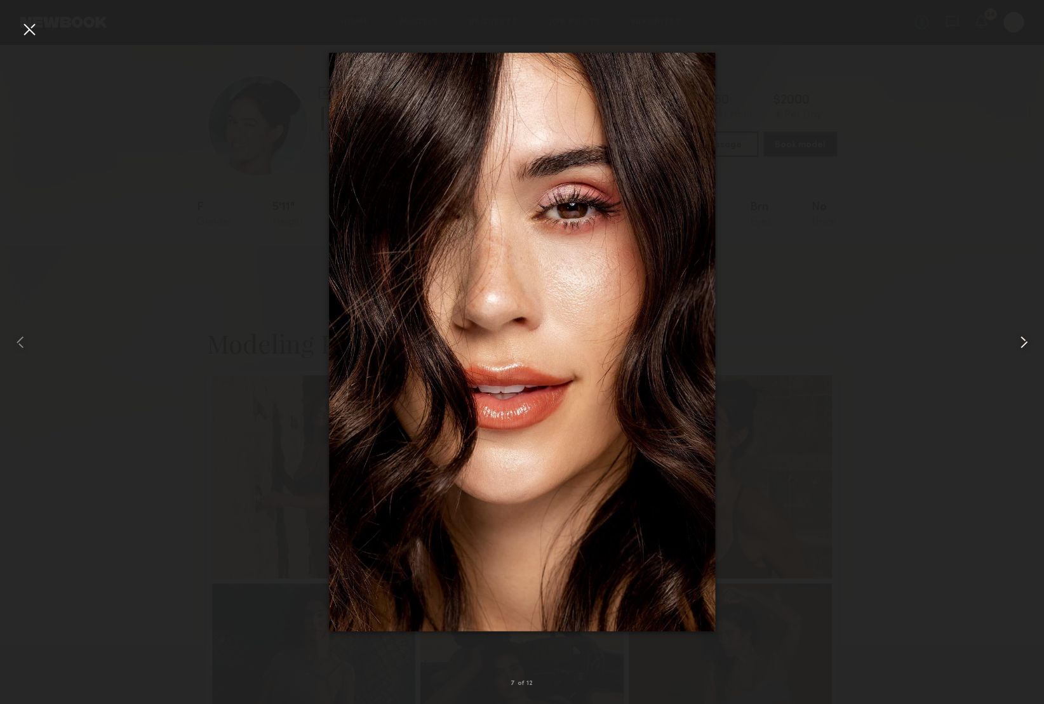
click at [1014, 340] on common-icon at bounding box center [1024, 342] width 20 height 20
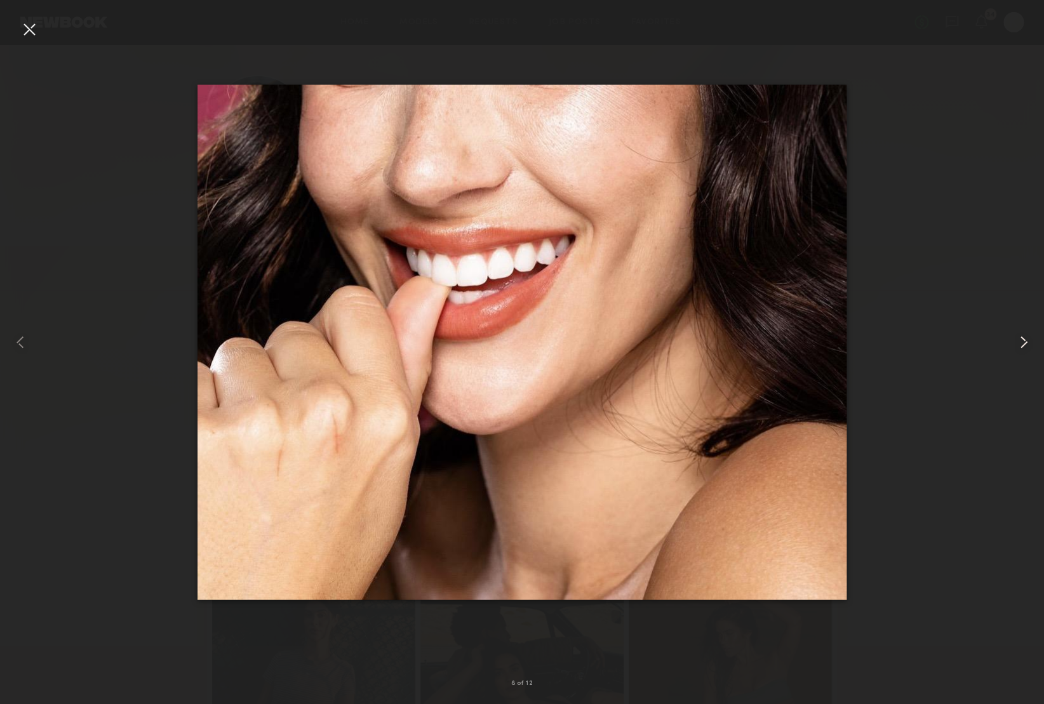
click at [1014, 340] on common-icon at bounding box center [1024, 342] width 20 height 20
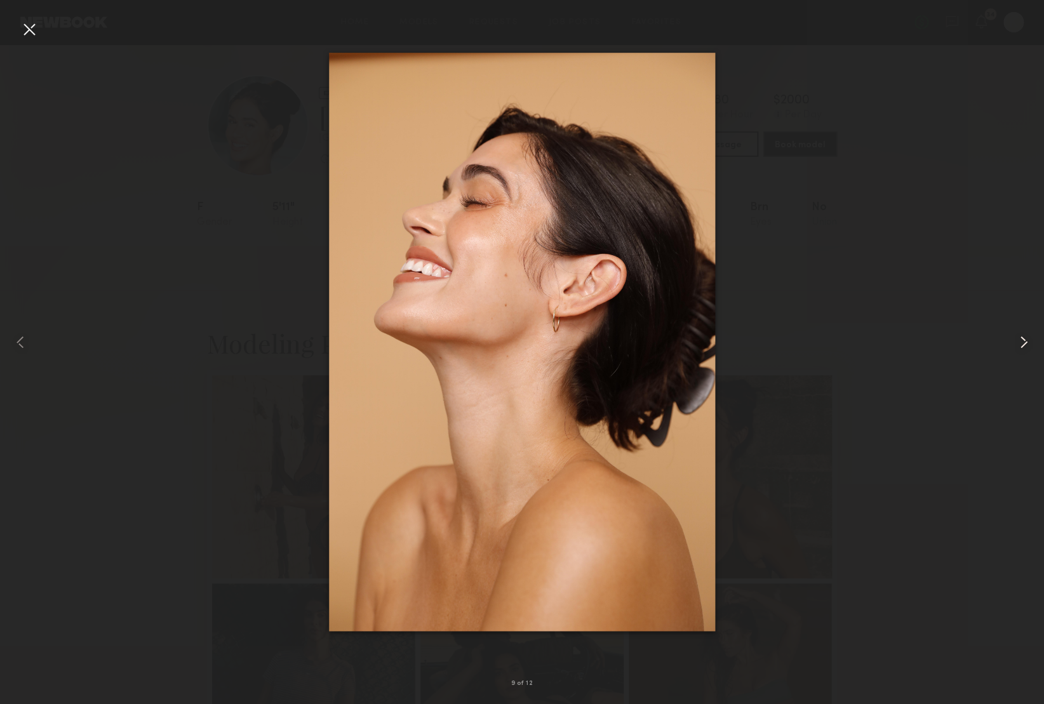
click at [1014, 340] on common-icon at bounding box center [1024, 342] width 20 height 20
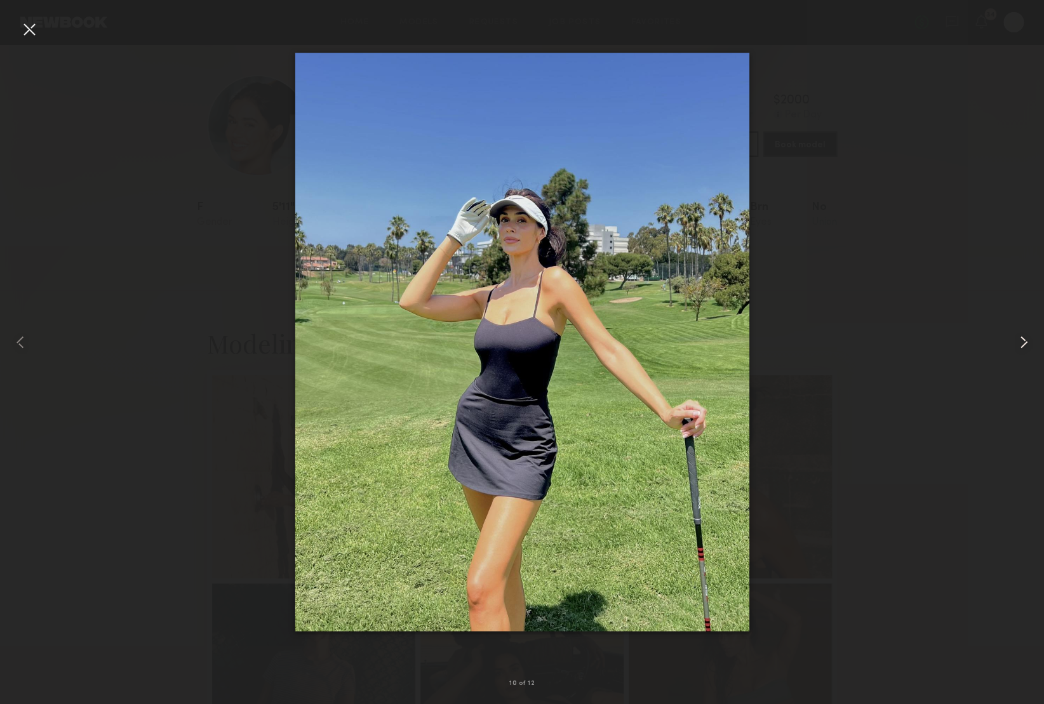
click at [1014, 340] on common-icon at bounding box center [1024, 342] width 20 height 20
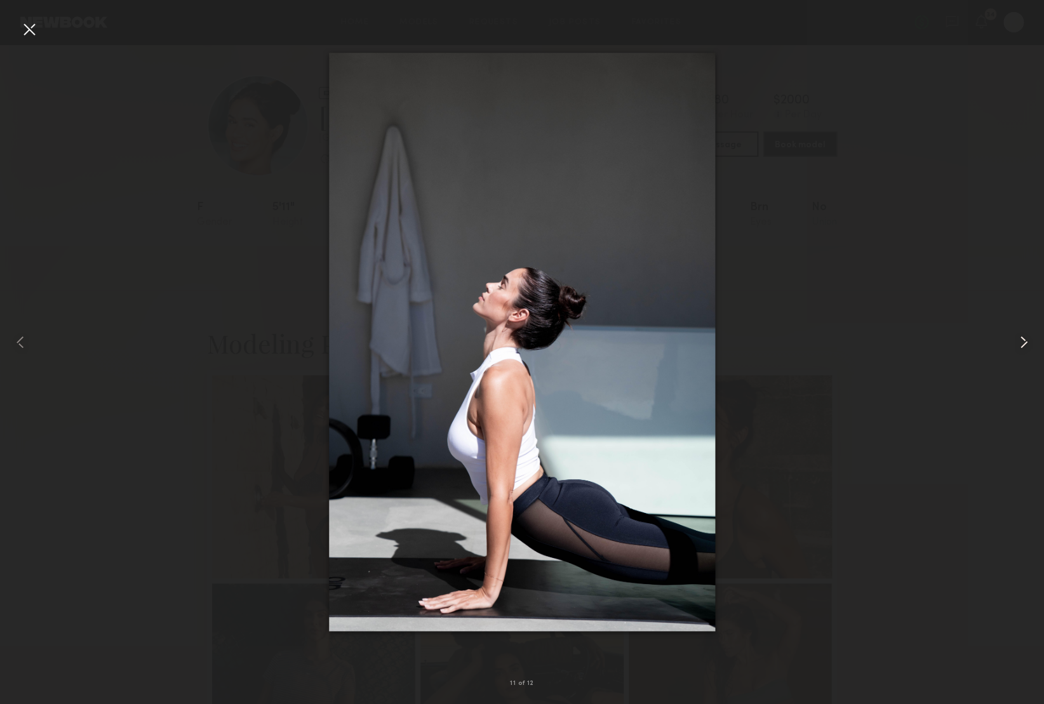
click at [1014, 340] on common-icon at bounding box center [1024, 342] width 20 height 20
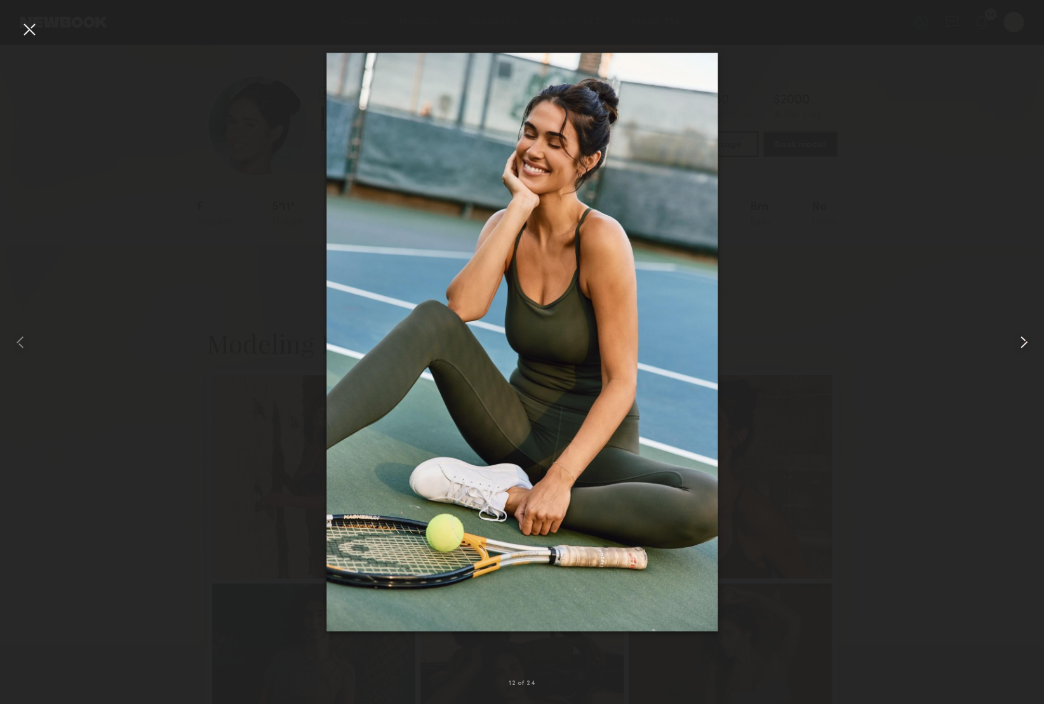
click at [1028, 342] on common-icon at bounding box center [1024, 342] width 20 height 20
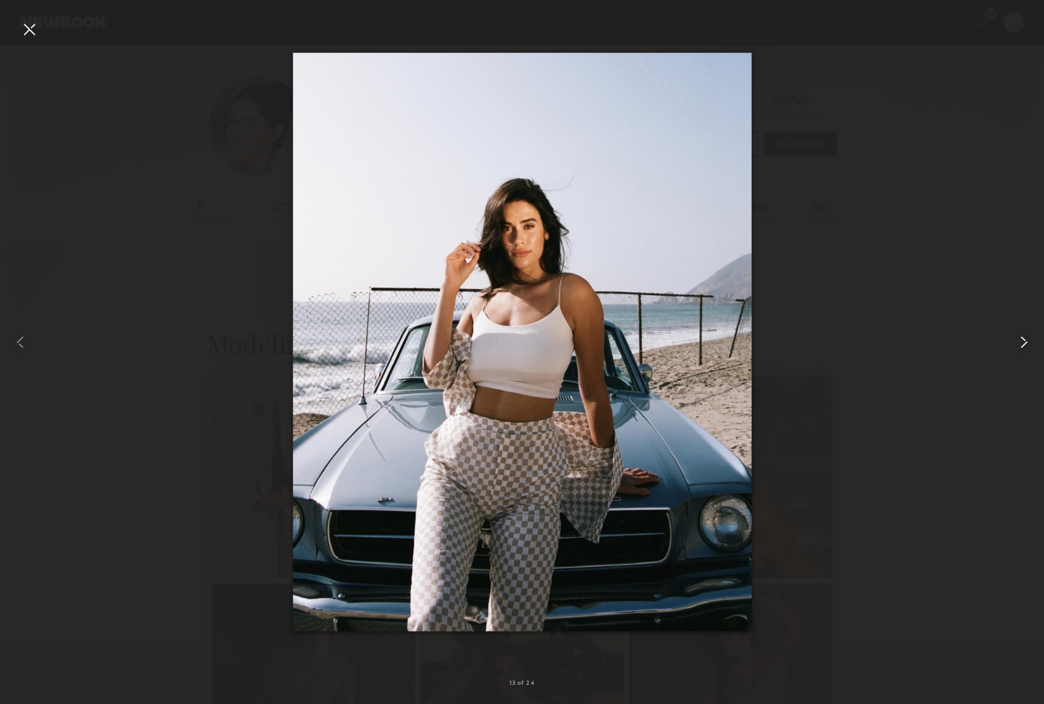
click at [1028, 342] on common-icon at bounding box center [1024, 342] width 20 height 20
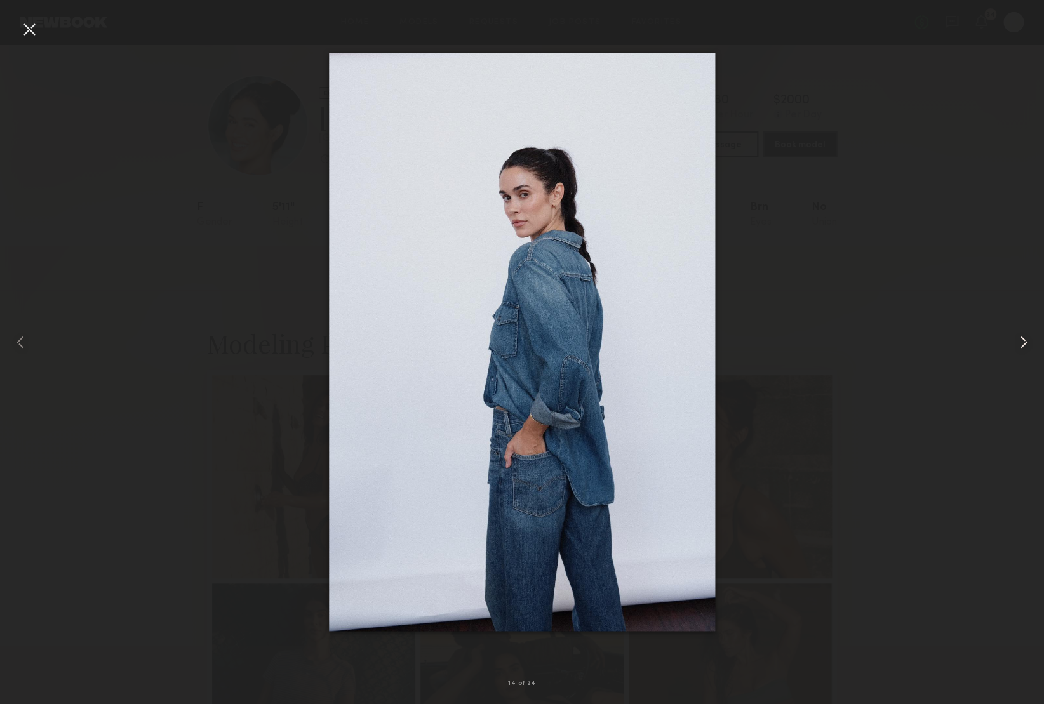
click at [1028, 342] on common-icon at bounding box center [1024, 342] width 20 height 20
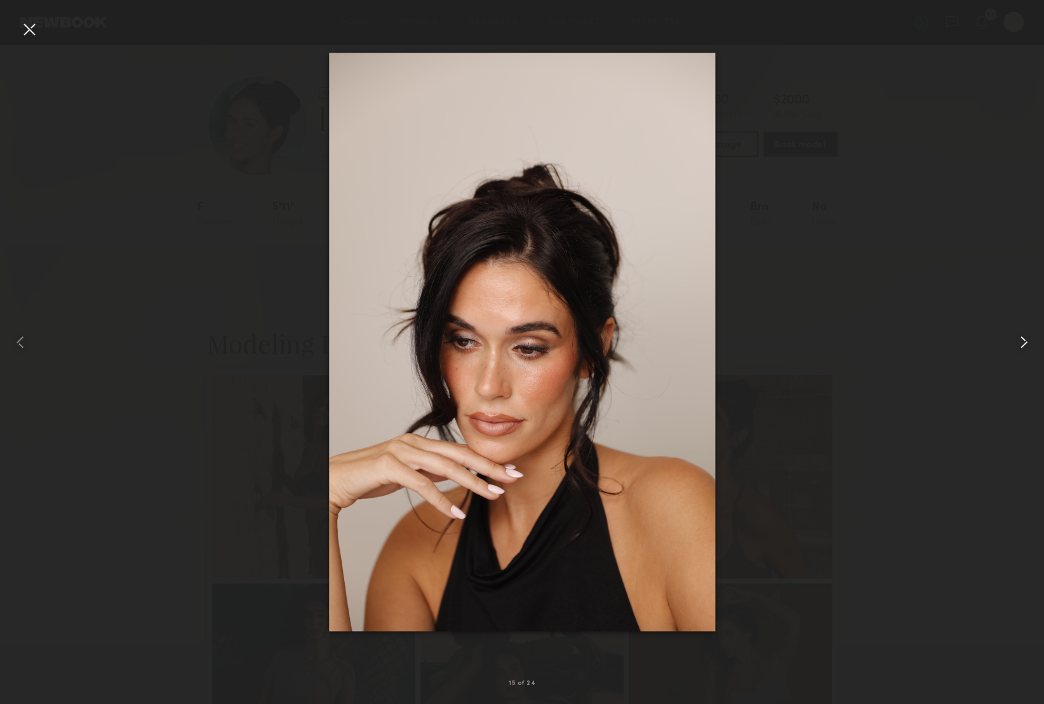
click at [1028, 342] on common-icon at bounding box center [1024, 342] width 20 height 20
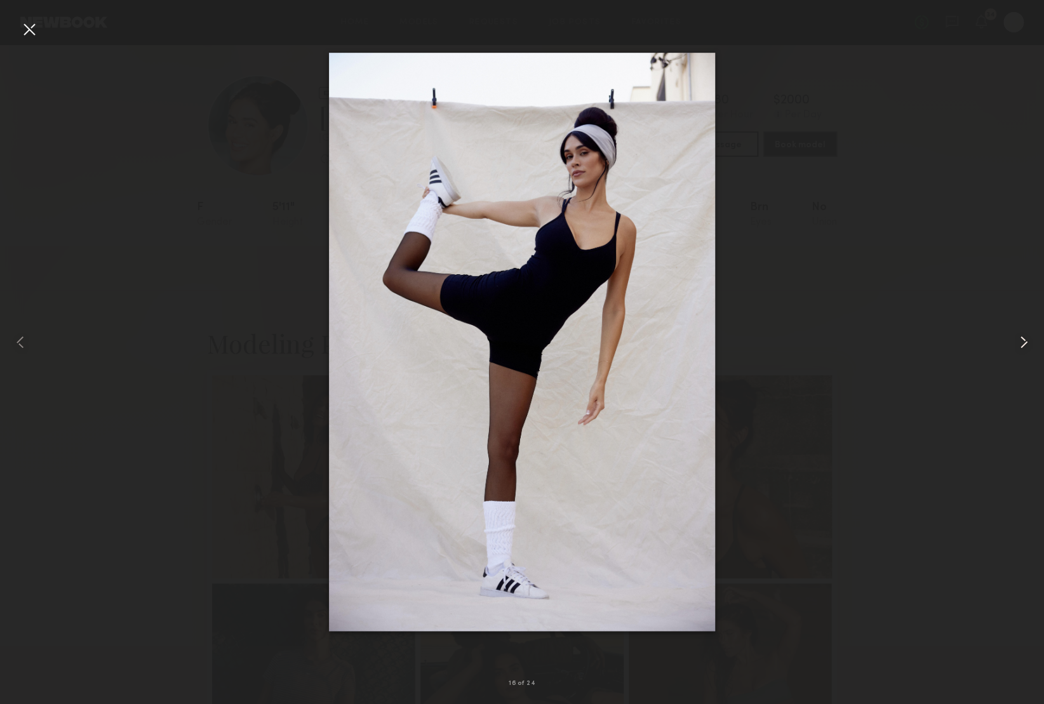
click at [1028, 342] on common-icon at bounding box center [1024, 342] width 20 height 20
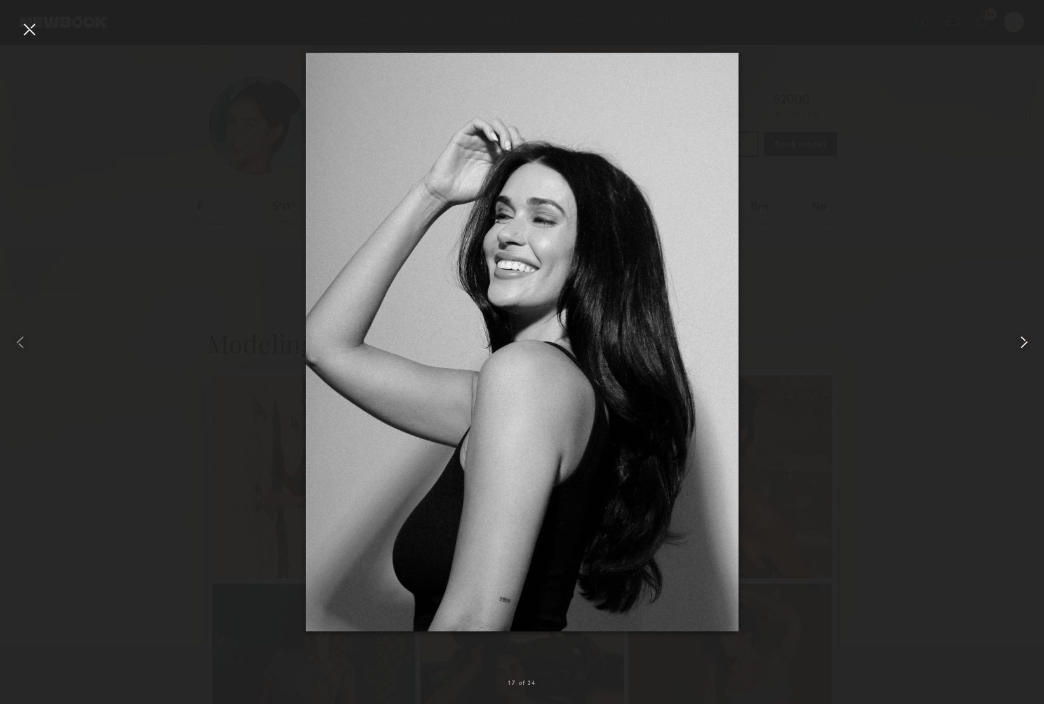
click at [1028, 342] on common-icon at bounding box center [1024, 342] width 20 height 20
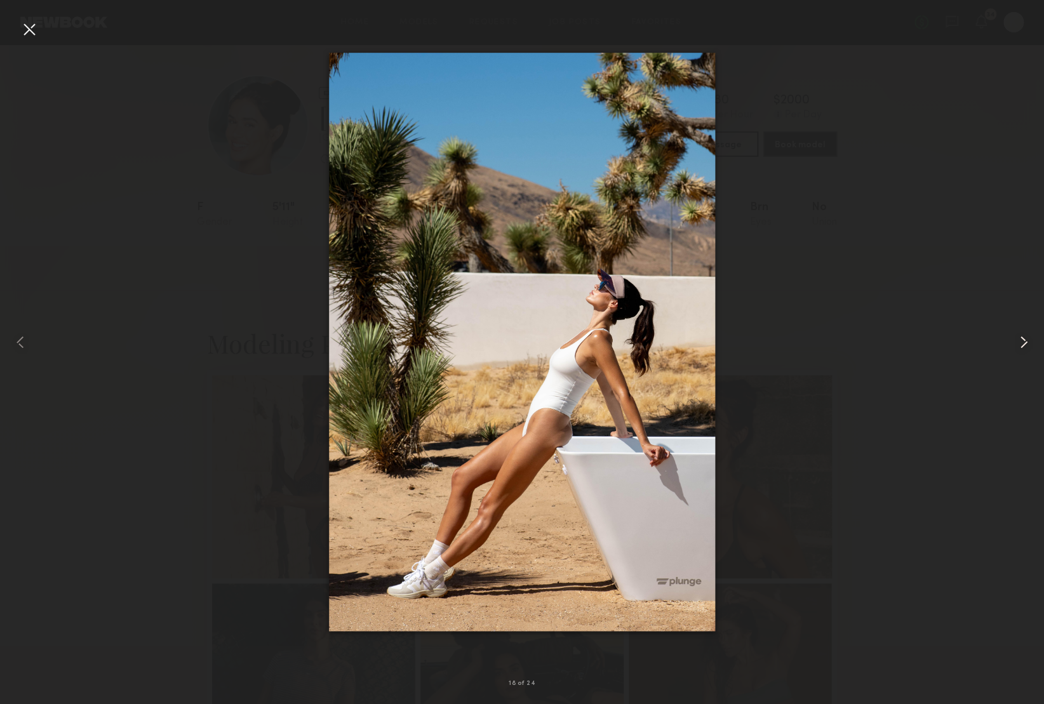
click at [1021, 340] on common-icon at bounding box center [1024, 342] width 20 height 20
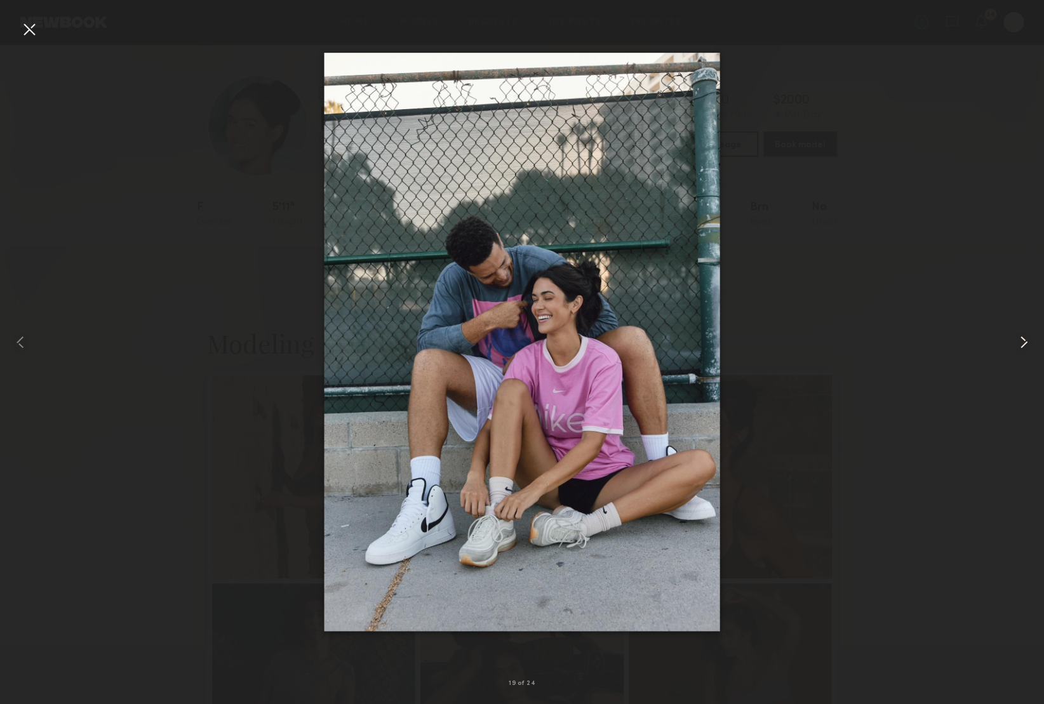
click at [1021, 340] on common-icon at bounding box center [1024, 342] width 20 height 20
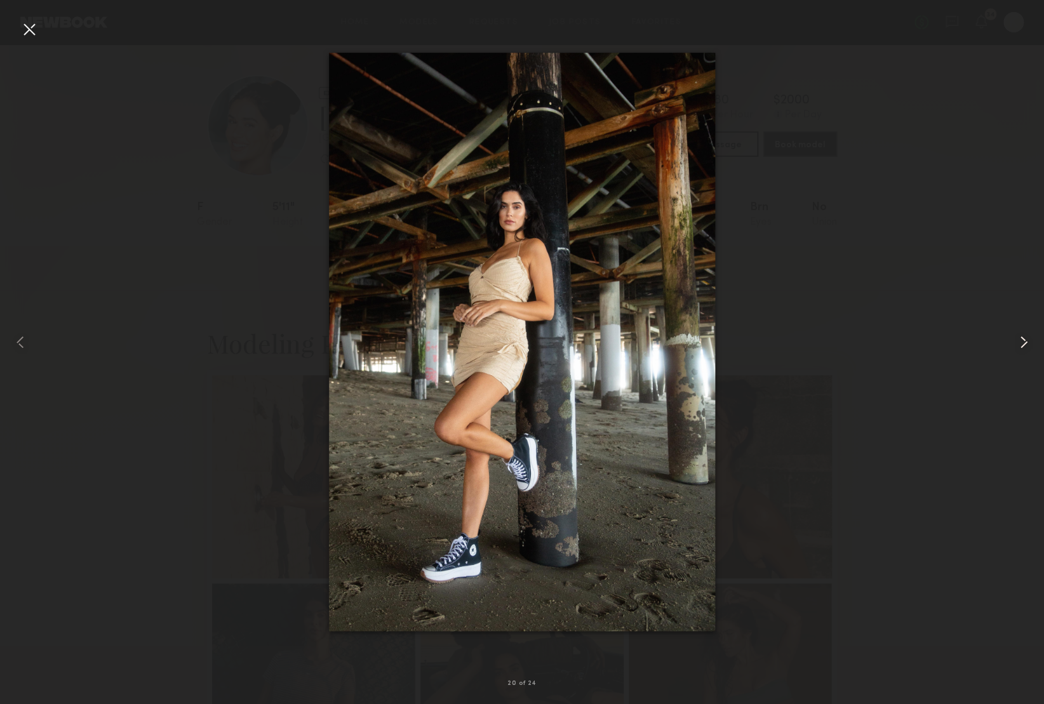
click at [1021, 340] on common-icon at bounding box center [1024, 342] width 20 height 20
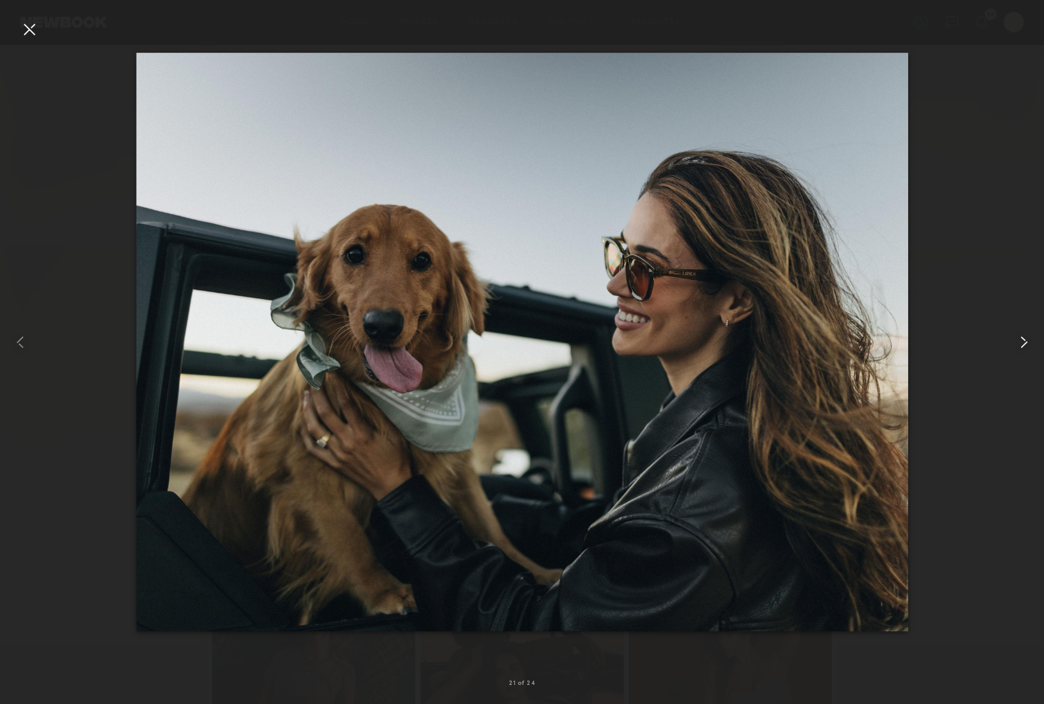
click at [1021, 340] on common-icon at bounding box center [1024, 342] width 20 height 20
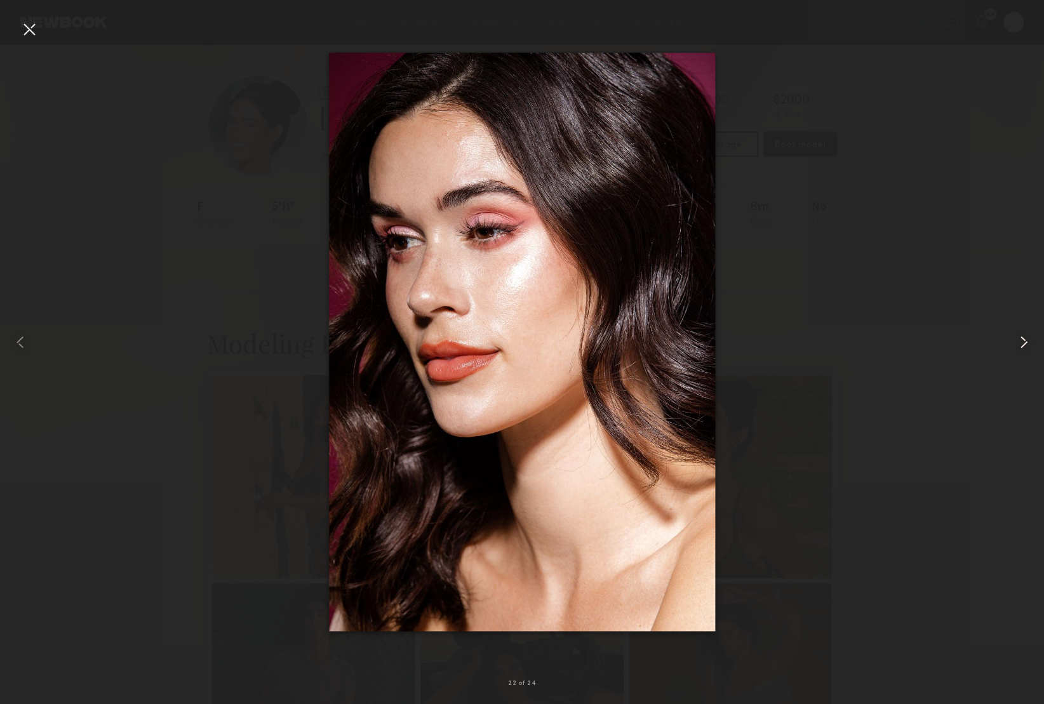
click at [1021, 340] on common-icon at bounding box center [1024, 342] width 20 height 20
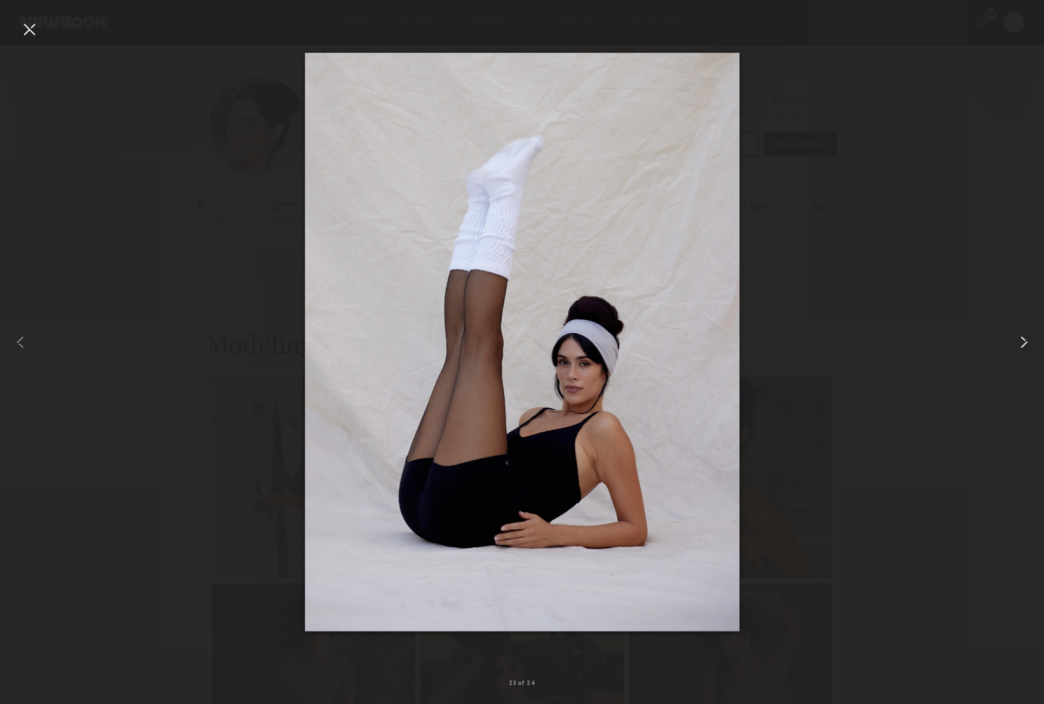
click at [1021, 340] on common-icon at bounding box center [1024, 342] width 20 height 20
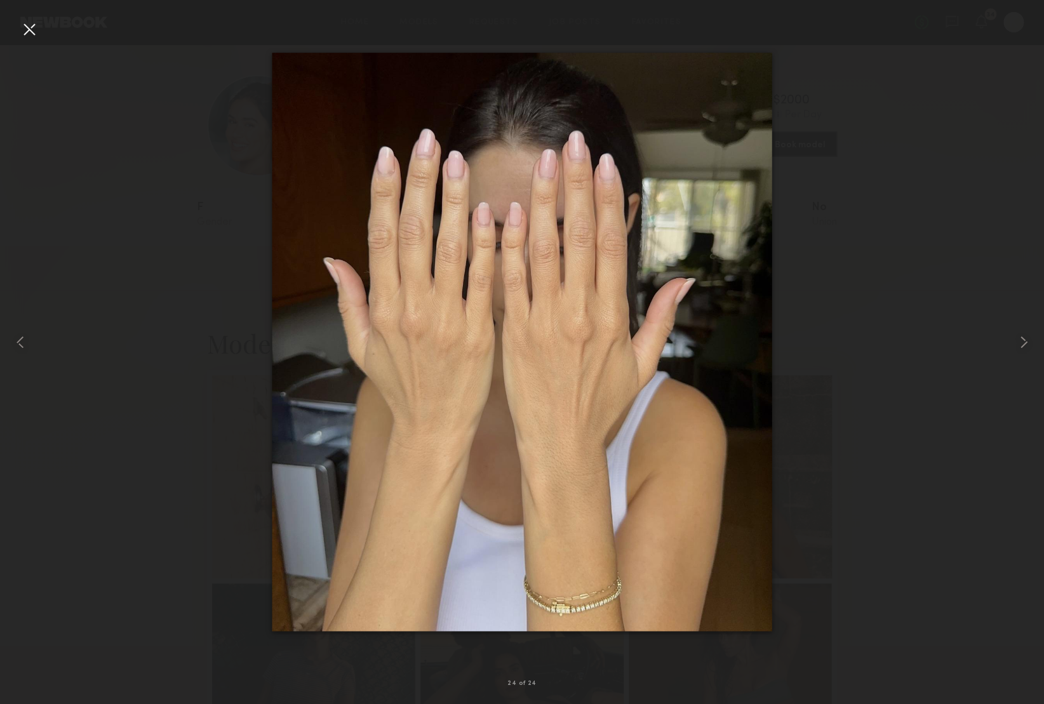
click at [33, 31] on div at bounding box center [29, 29] width 20 height 20
